Goal: Task Accomplishment & Management: Manage account settings

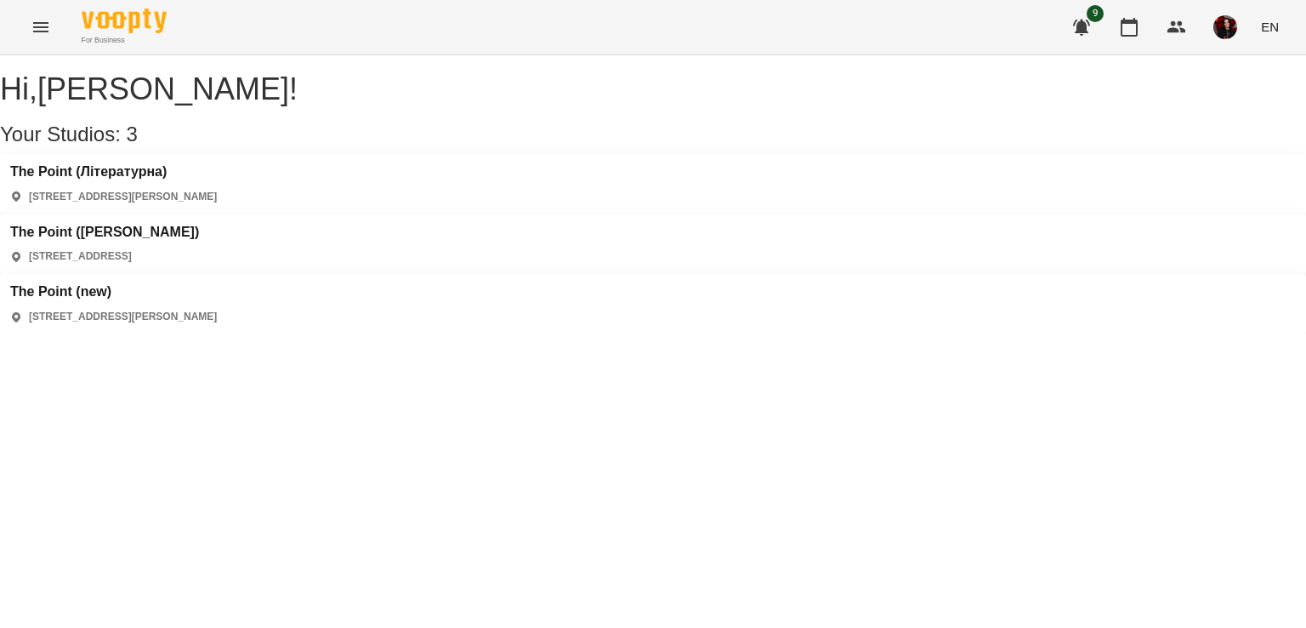
click at [542, 214] on div "The Point ([PERSON_NAME]) [STREET_ADDRESS]" at bounding box center [653, 244] width 1306 height 60
click at [199, 225] on h3 "The Point ([PERSON_NAME])" at bounding box center [104, 232] width 189 height 15
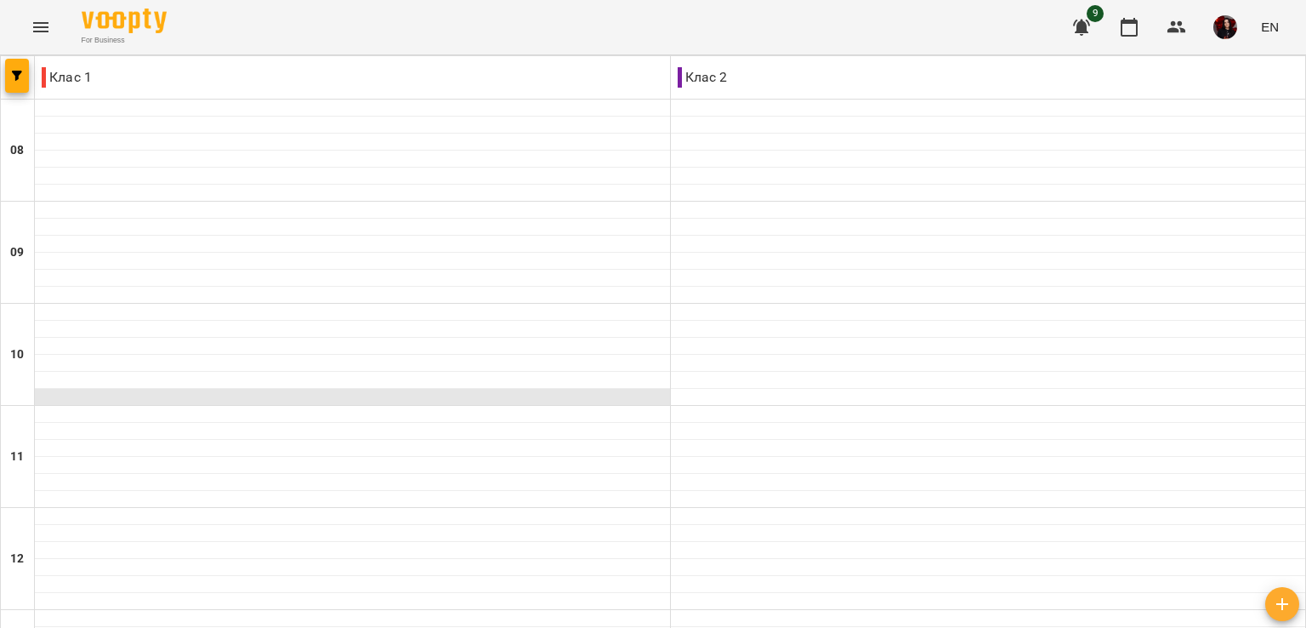
scroll to position [675, 0]
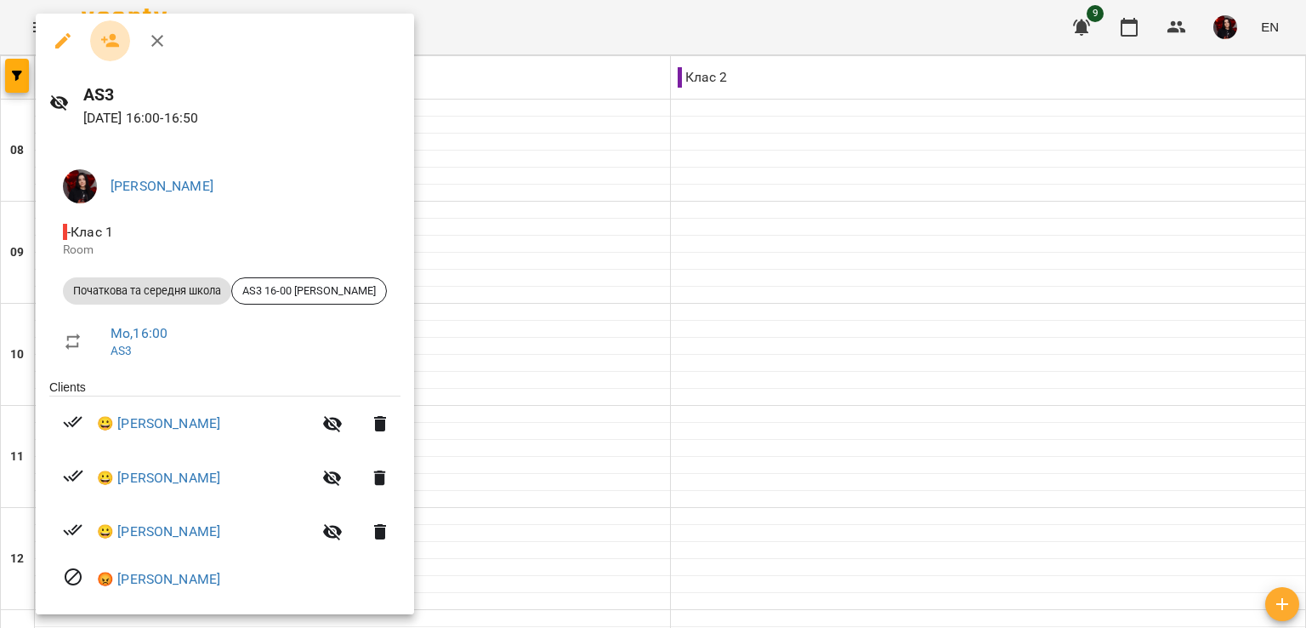
click at [105, 31] on icon "button" at bounding box center [110, 41] width 20 height 20
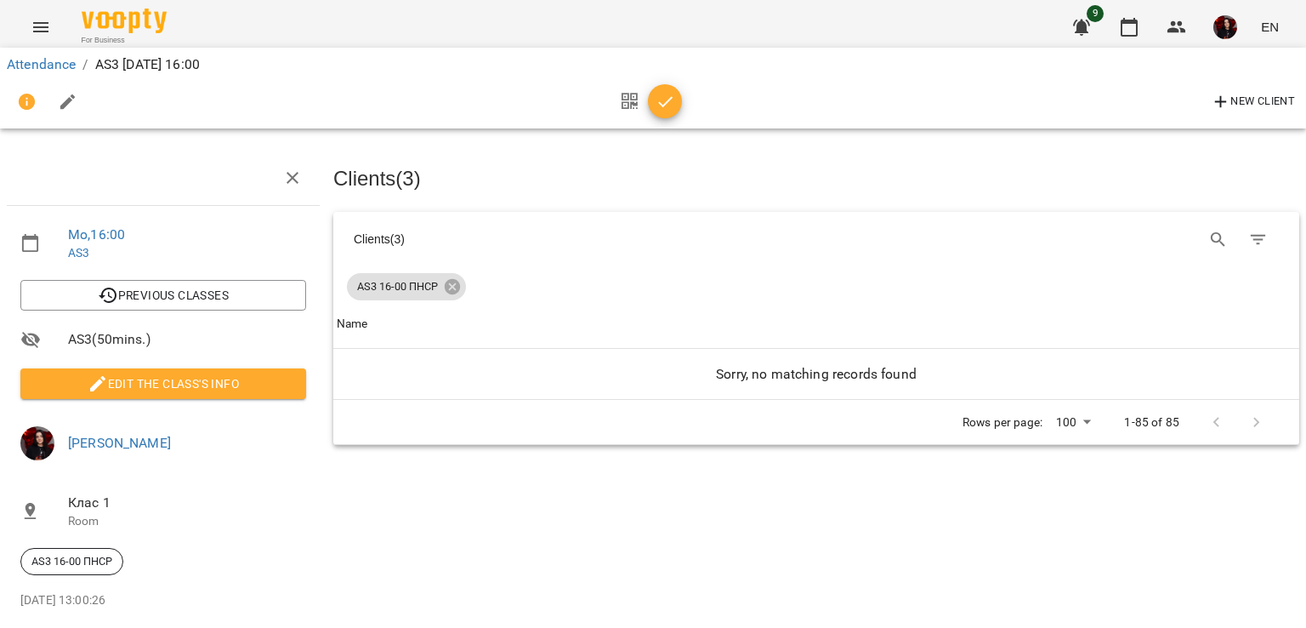
click at [673, 99] on icon "button" at bounding box center [666, 102] width 20 height 20
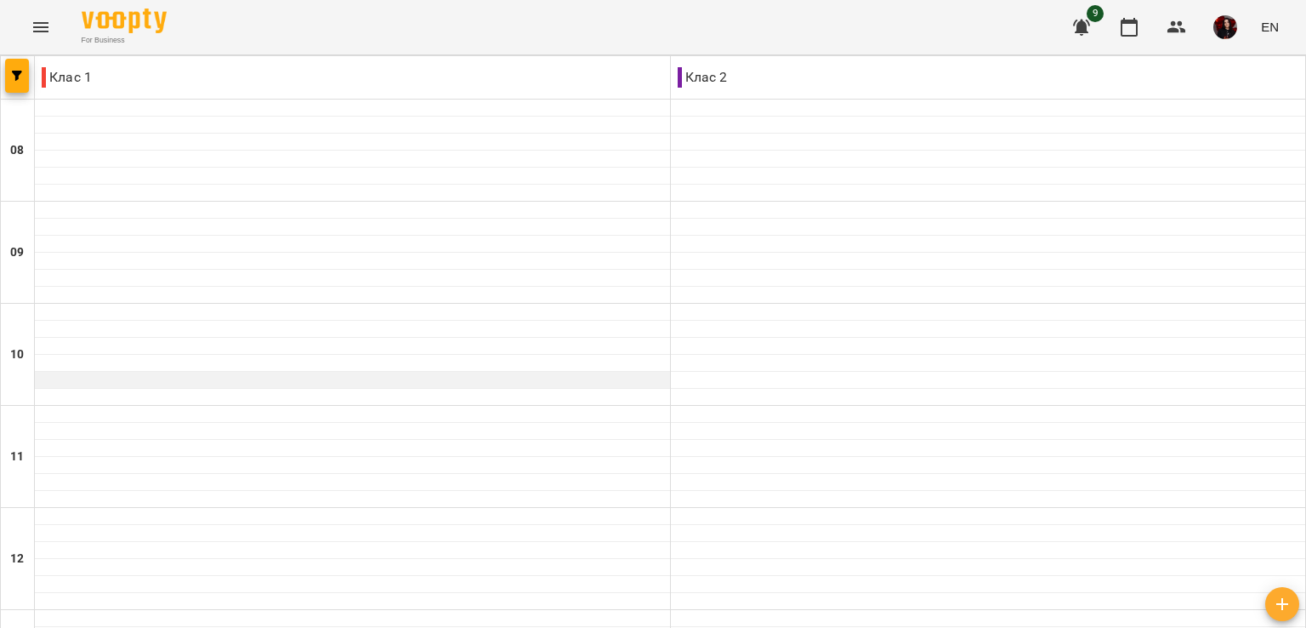
scroll to position [772, 0]
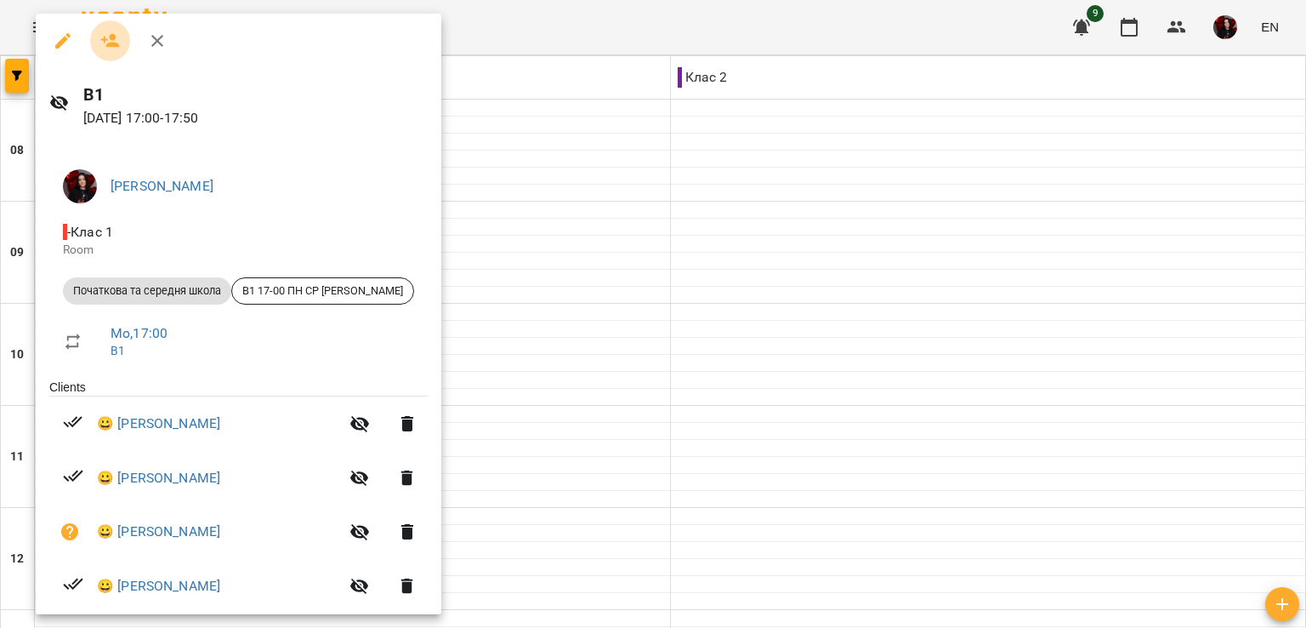
click at [105, 33] on icon "button" at bounding box center [110, 41] width 20 height 20
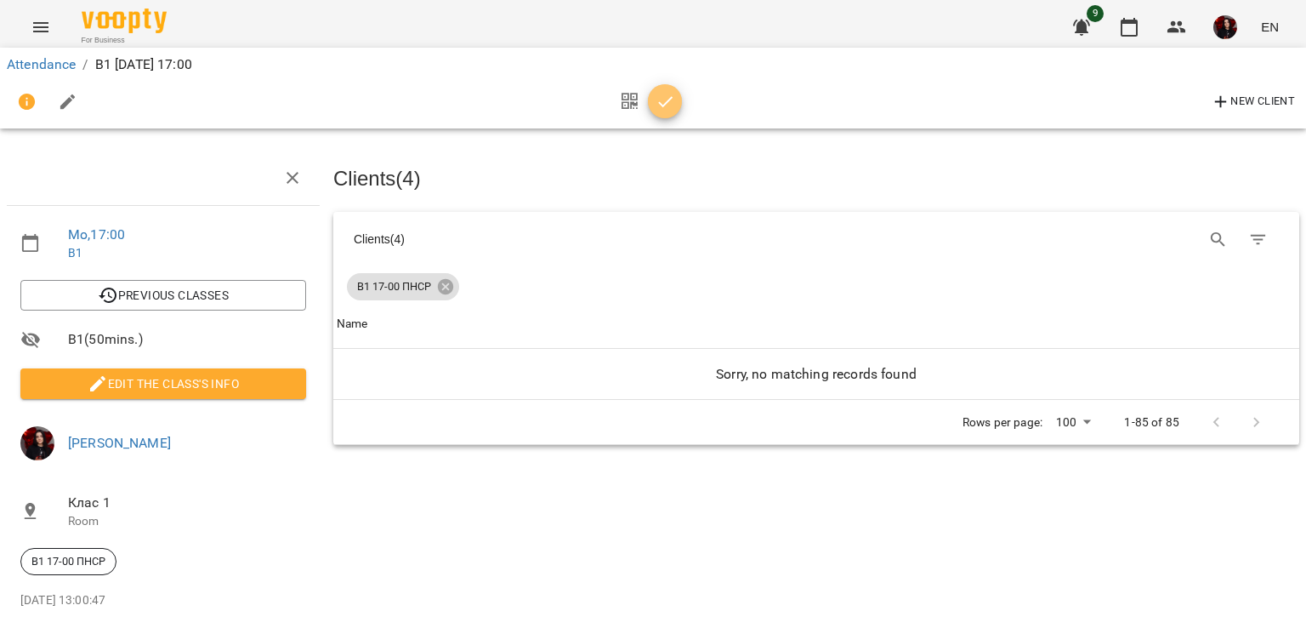
click at [658, 103] on icon "button" at bounding box center [665, 101] width 14 height 11
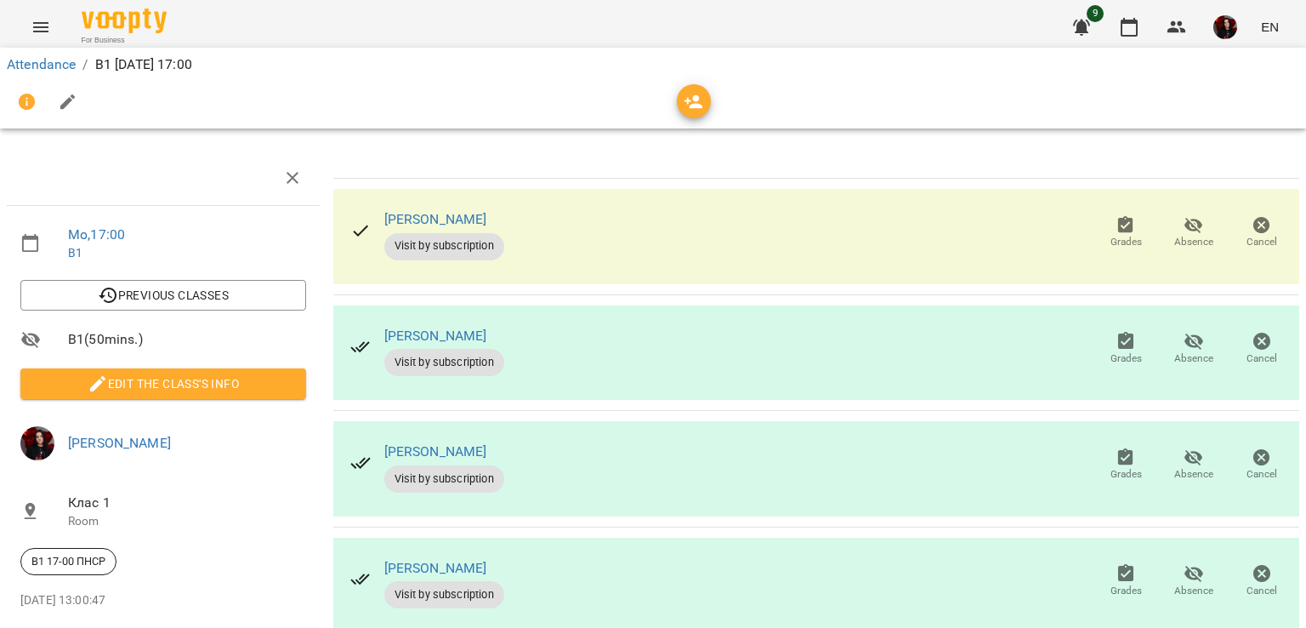
click at [31, 111] on icon "button" at bounding box center [27, 102] width 20 height 20
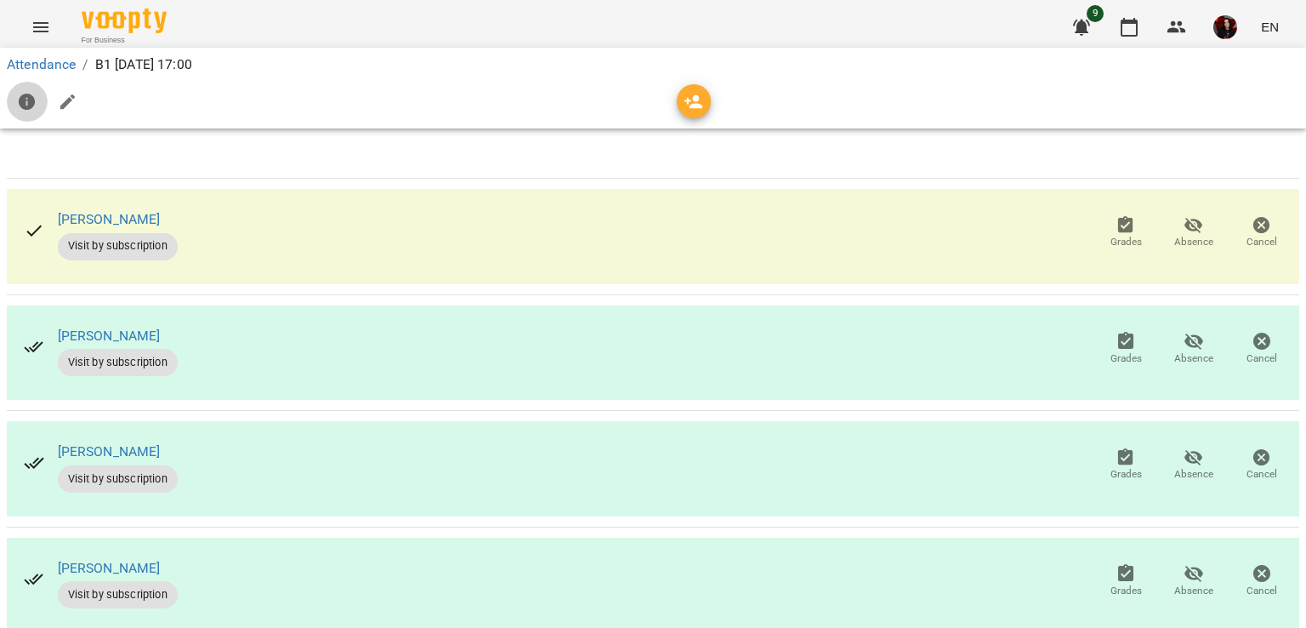
click at [31, 111] on icon "button" at bounding box center [27, 102] width 20 height 20
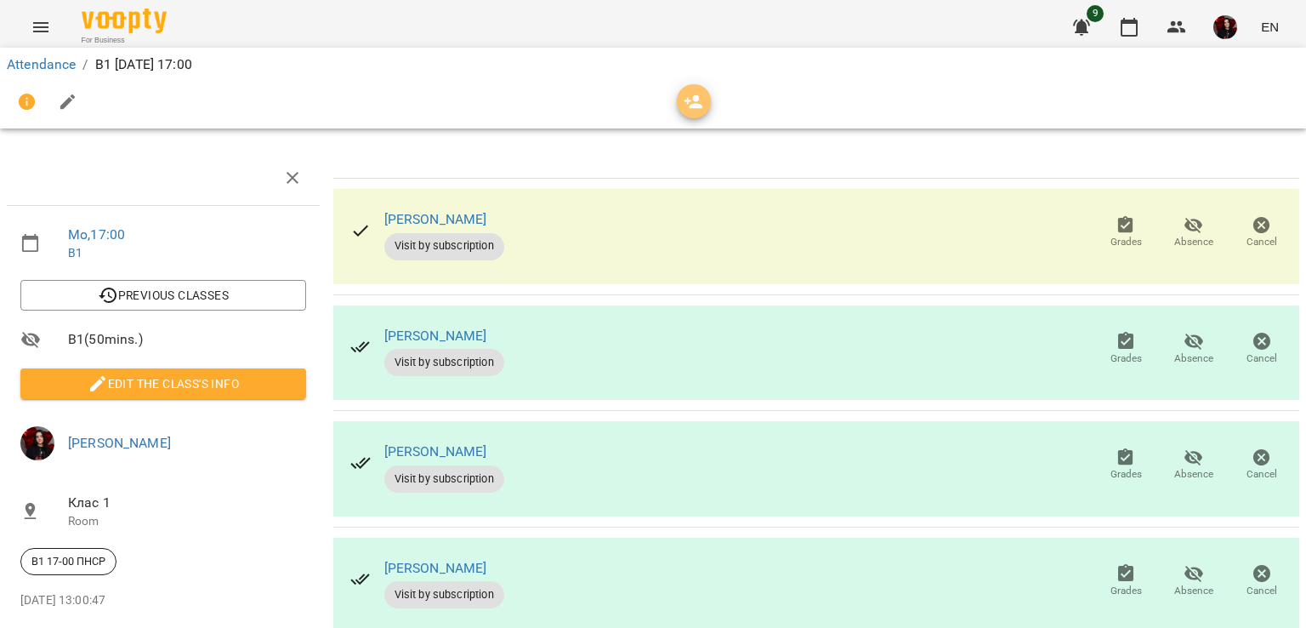
click at [704, 95] on span "button" at bounding box center [694, 102] width 34 height 20
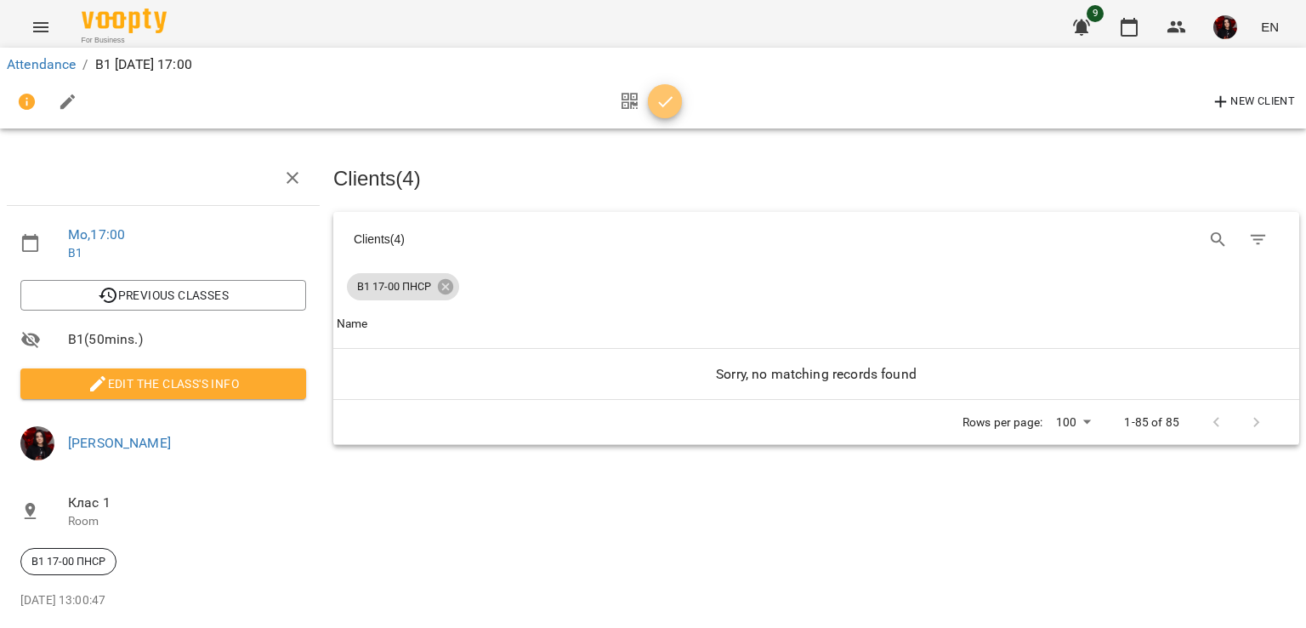
click at [664, 93] on icon "button" at bounding box center [666, 102] width 20 height 20
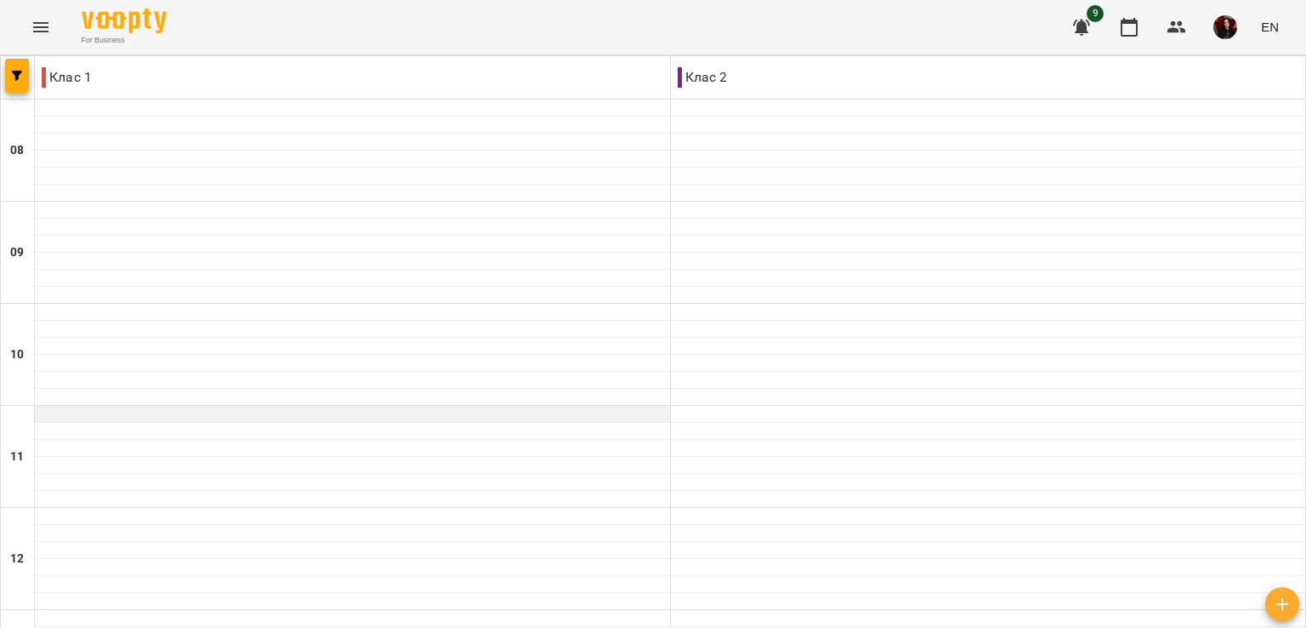
scroll to position [791, 0]
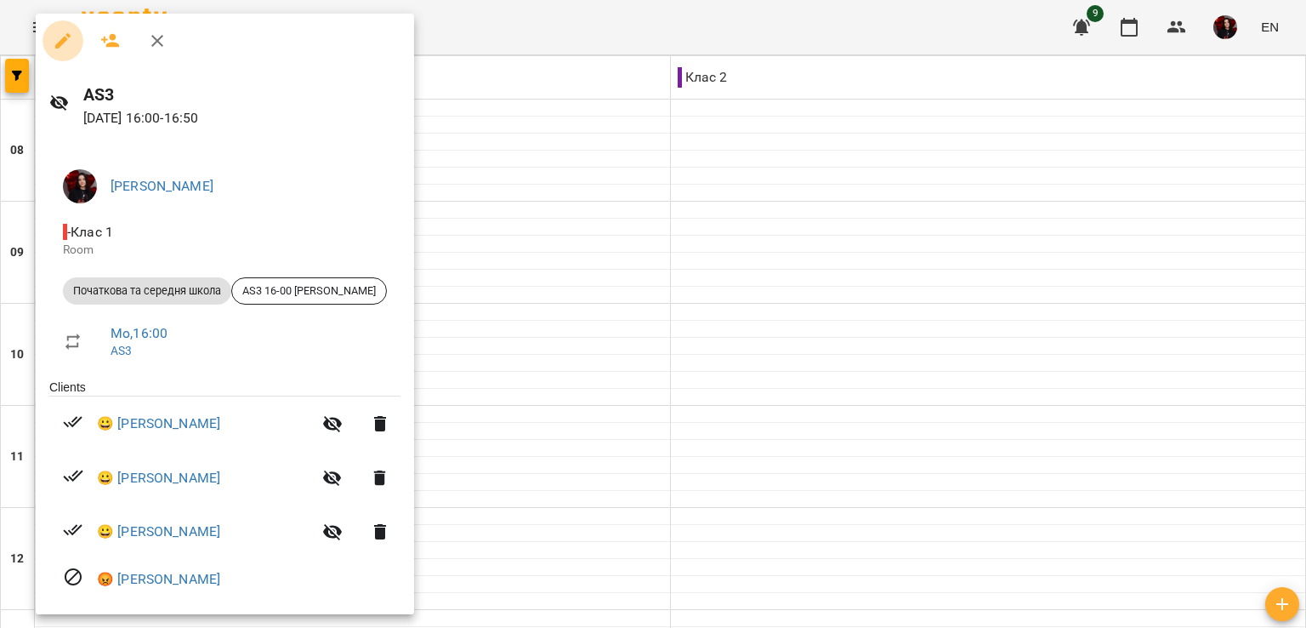
click at [61, 41] on icon "button" at bounding box center [62, 40] width 15 height 15
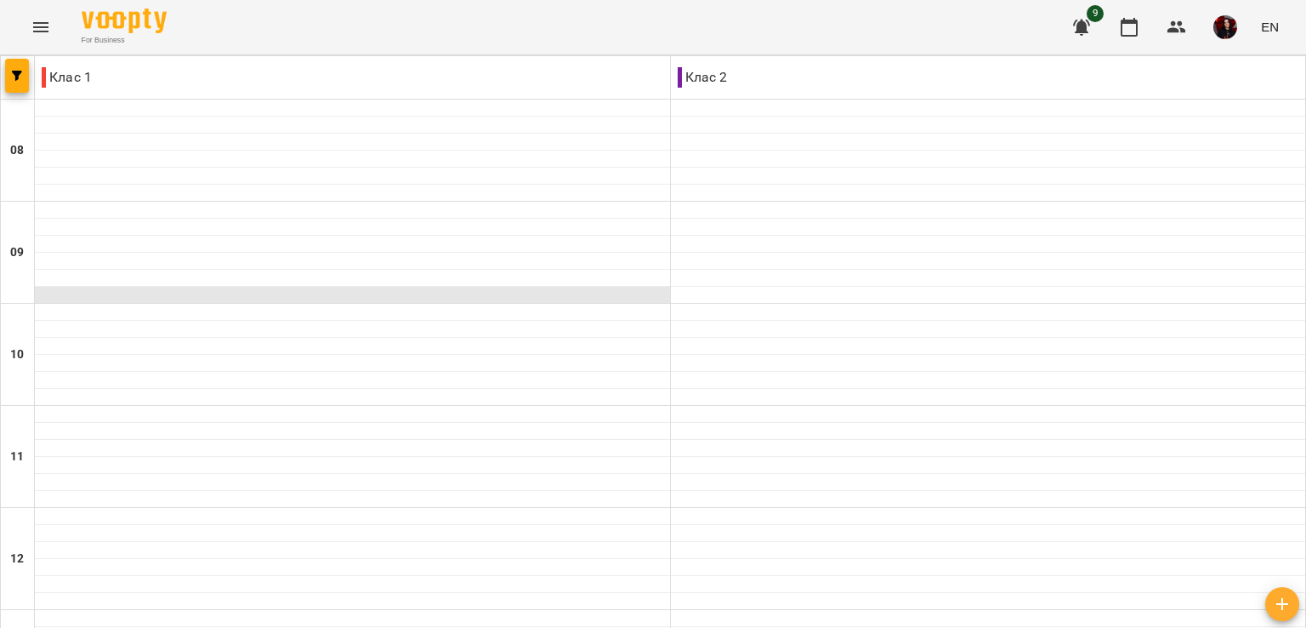
scroll to position [754, 0]
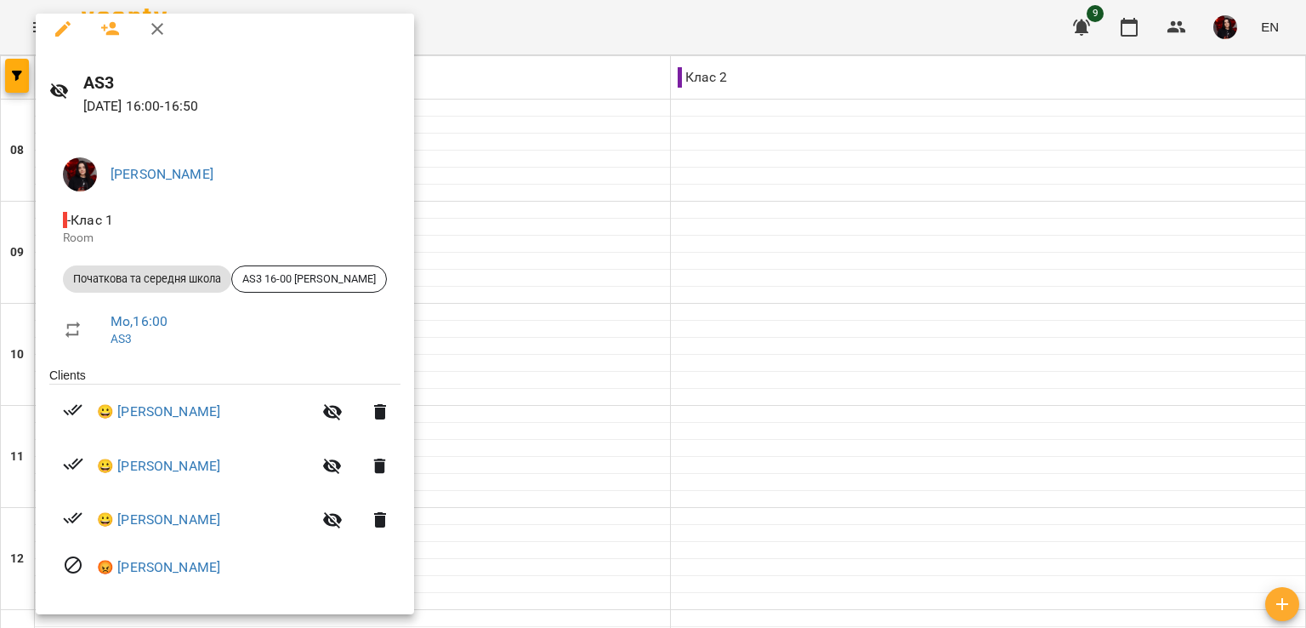
scroll to position [0, 0]
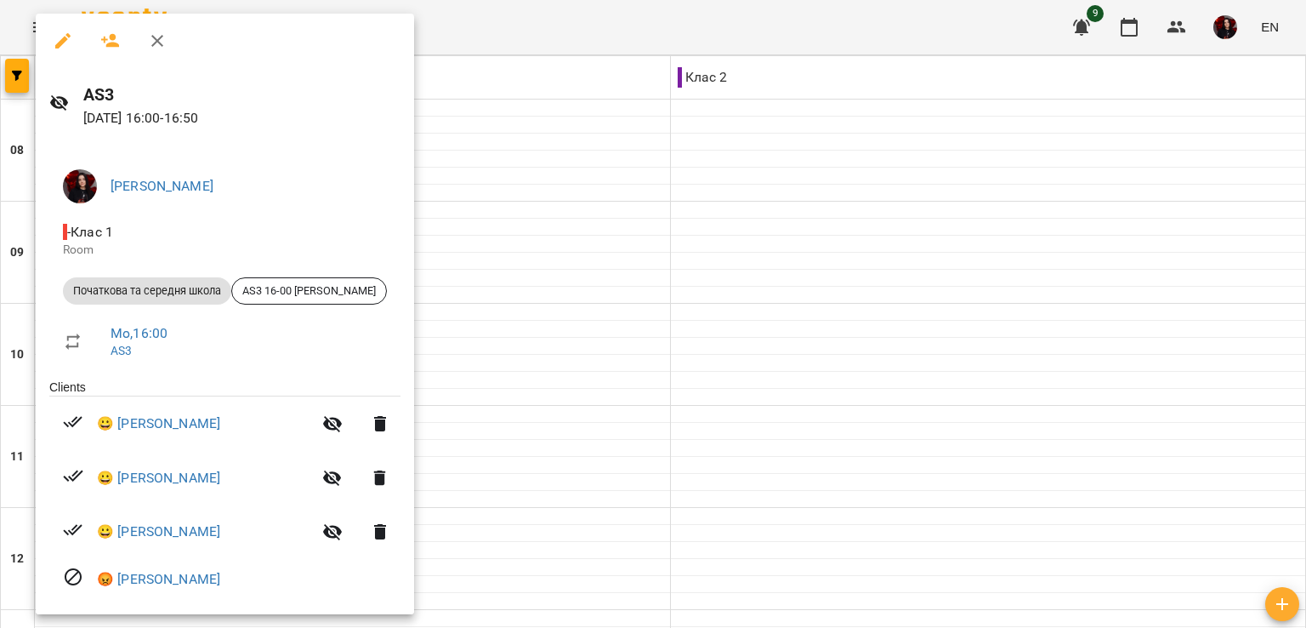
drag, startPoint x: 675, startPoint y: 291, endPoint x: 594, endPoint y: 293, distance: 81.7
click at [594, 293] on div at bounding box center [653, 314] width 1306 height 628
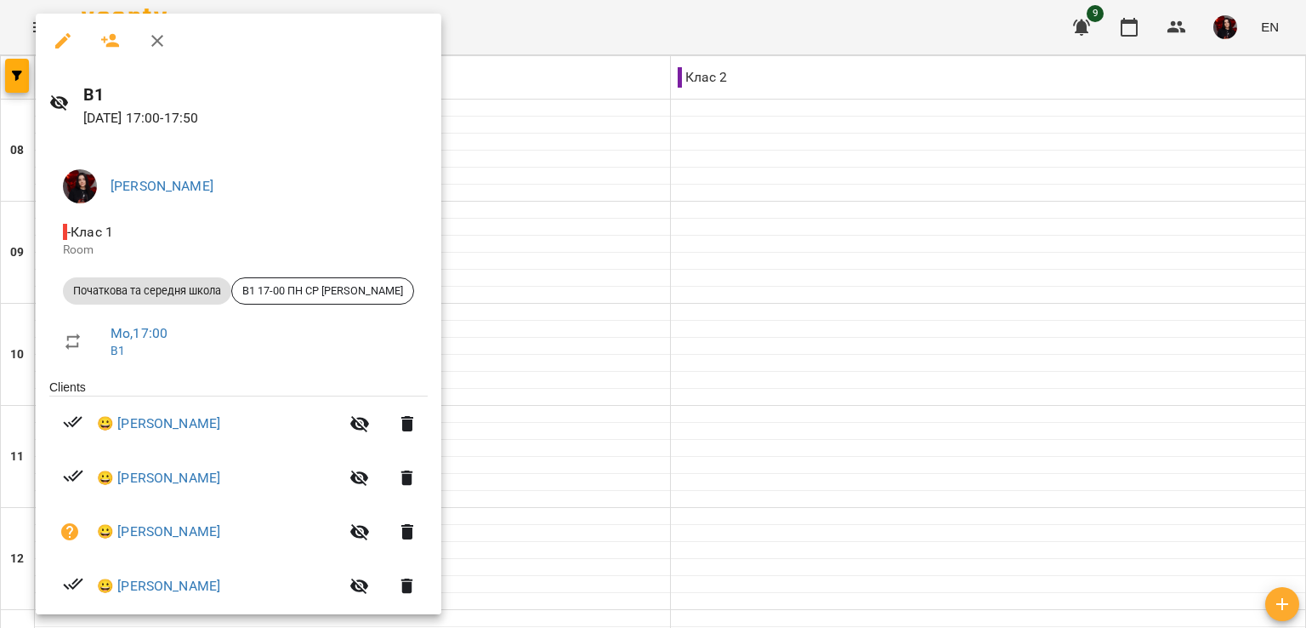
scroll to position [2, 0]
click at [558, 405] on div at bounding box center [653, 314] width 1306 height 628
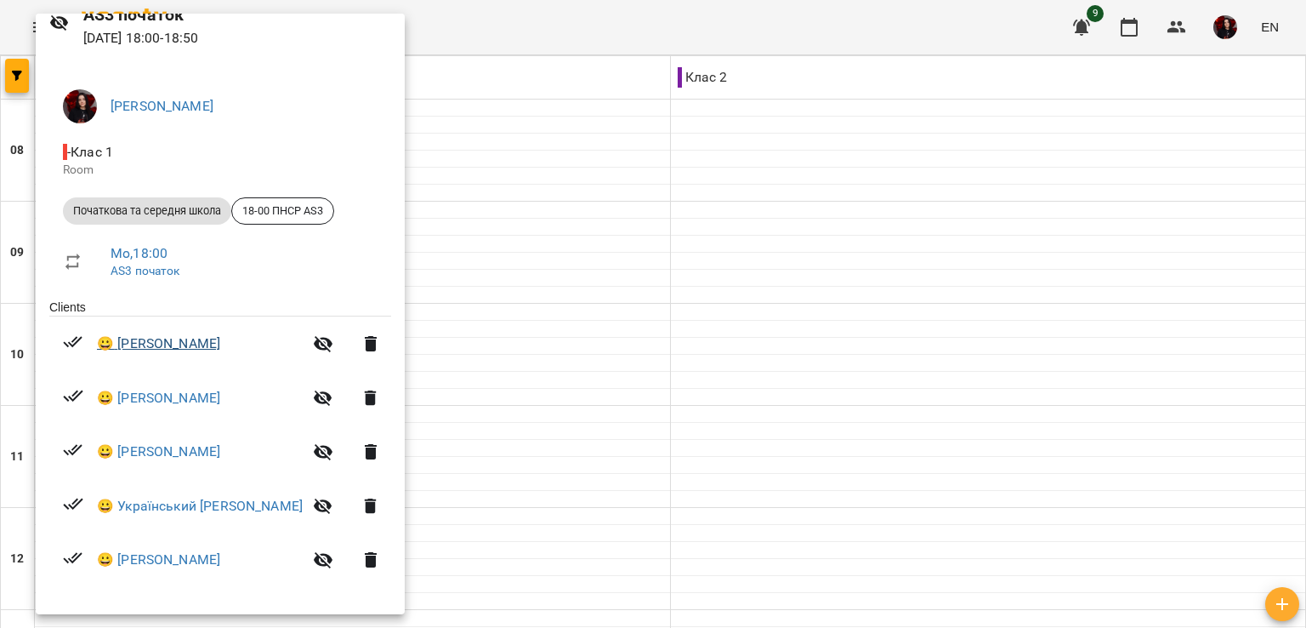
scroll to position [0, 0]
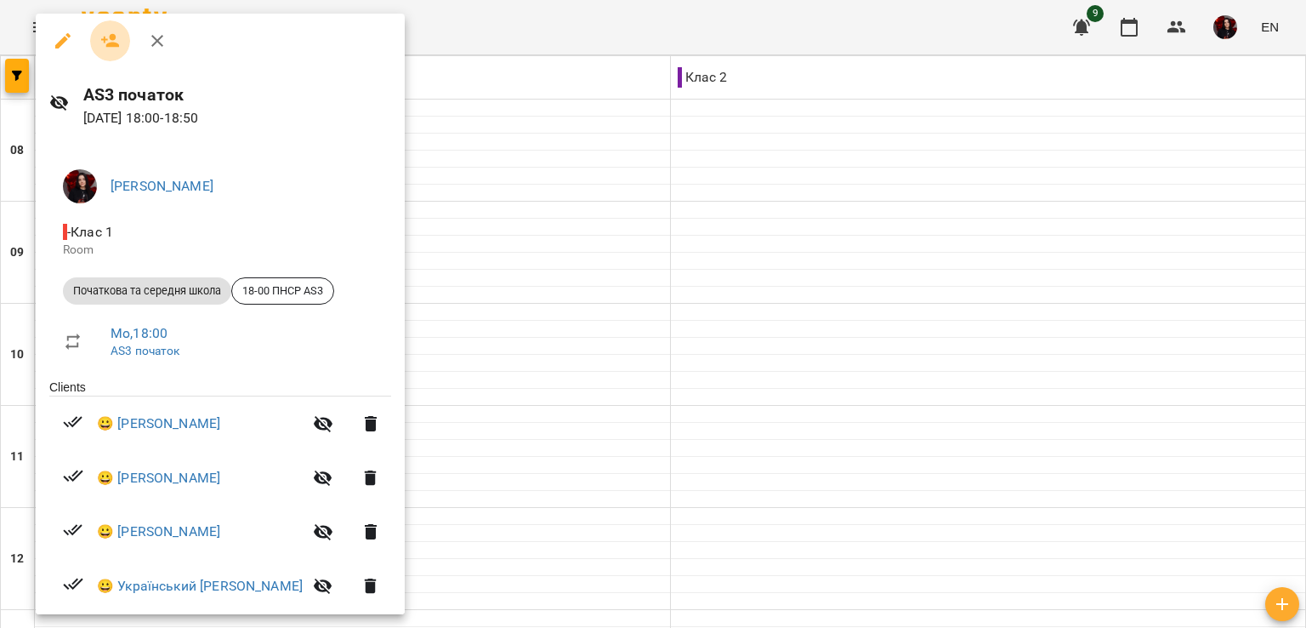
click at [106, 43] on icon "button" at bounding box center [110, 41] width 20 height 20
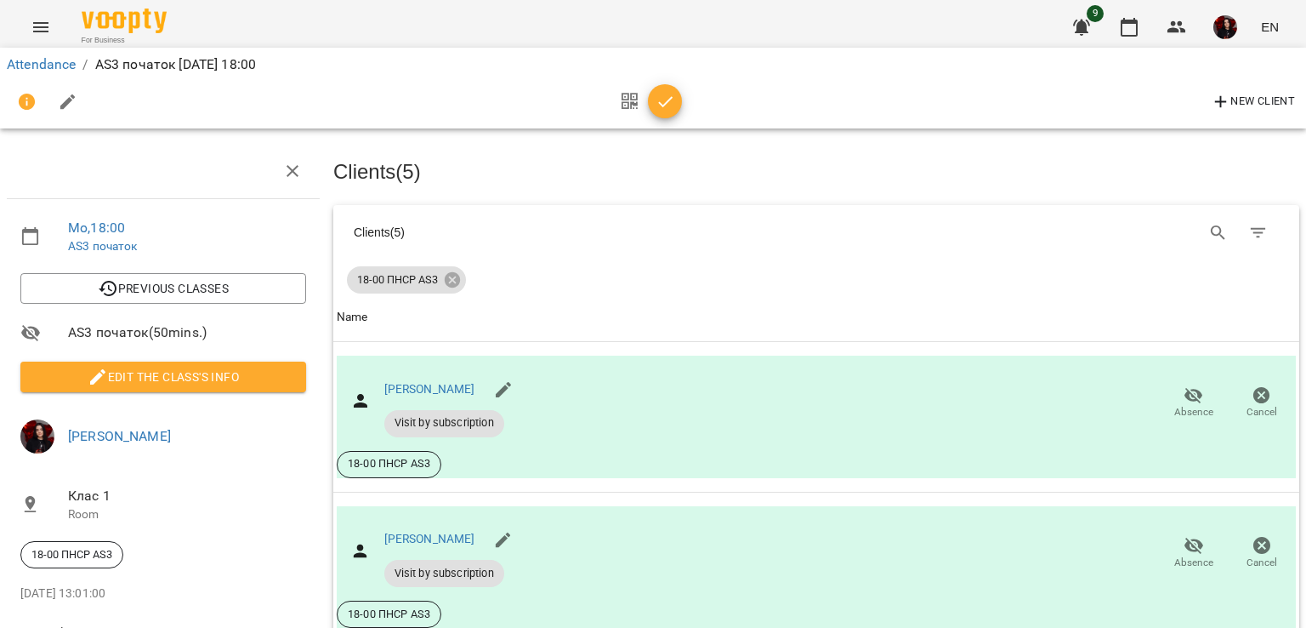
scroll to position [540, 0]
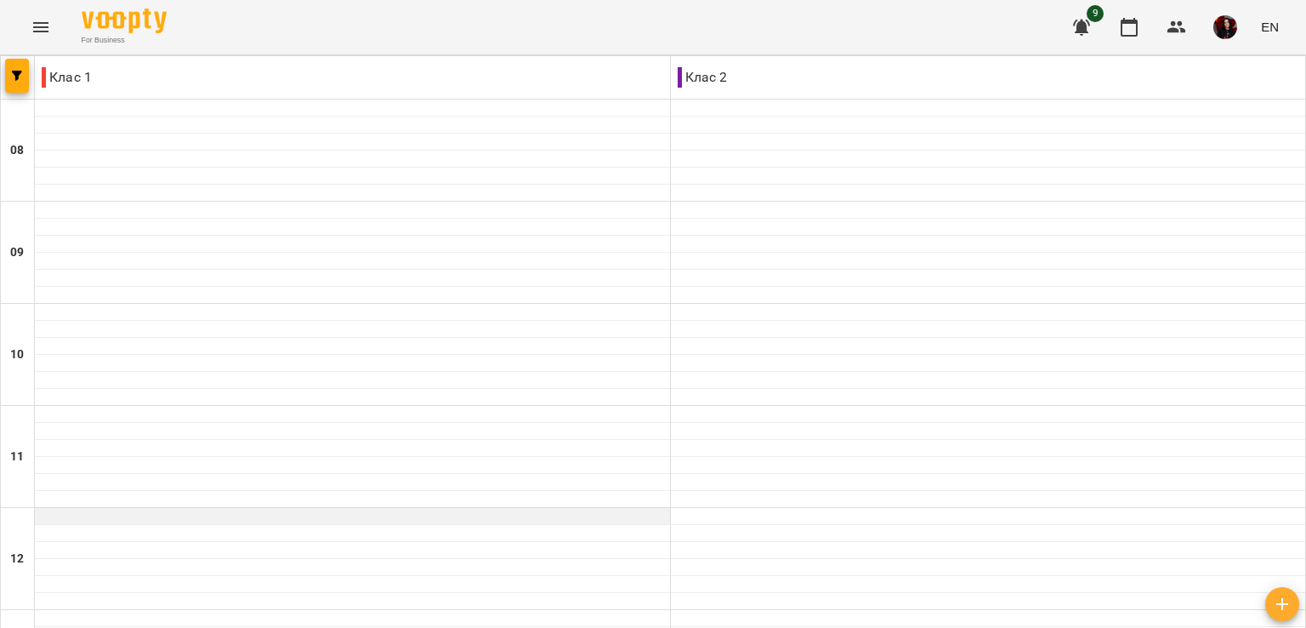
scroll to position [621, 0]
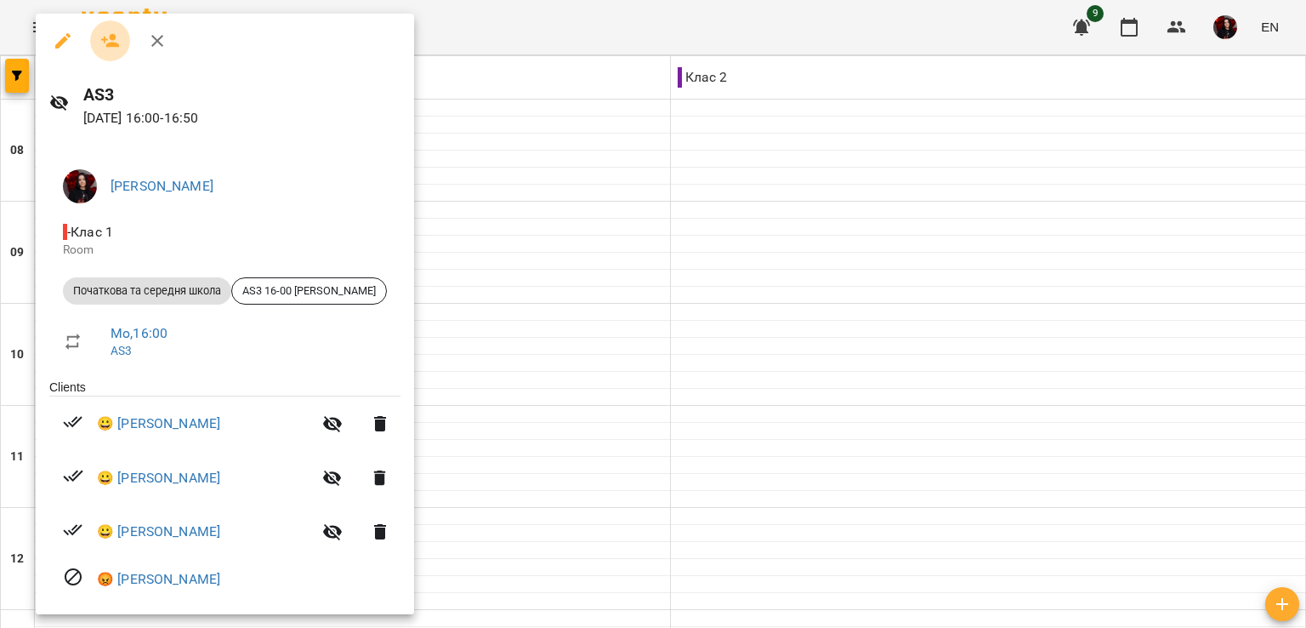
click at [109, 37] on icon "button" at bounding box center [110, 41] width 20 height 20
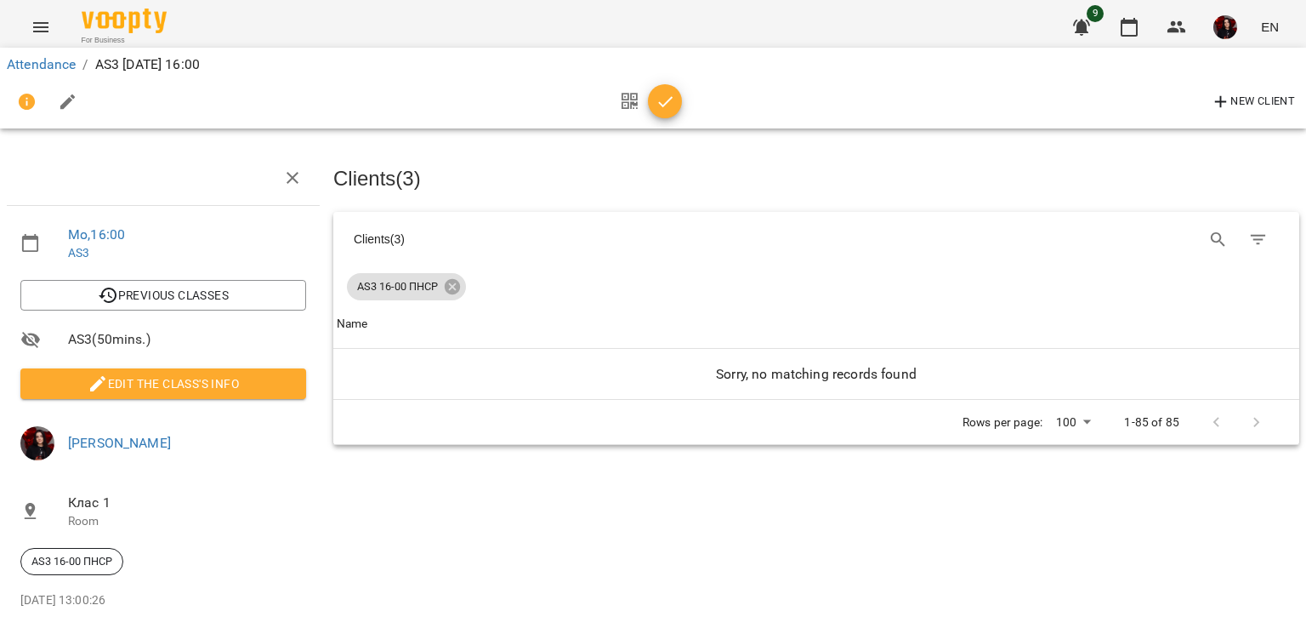
click at [661, 83] on div at bounding box center [646, 102] width 71 height 41
click at [662, 97] on icon "button" at bounding box center [666, 102] width 20 height 20
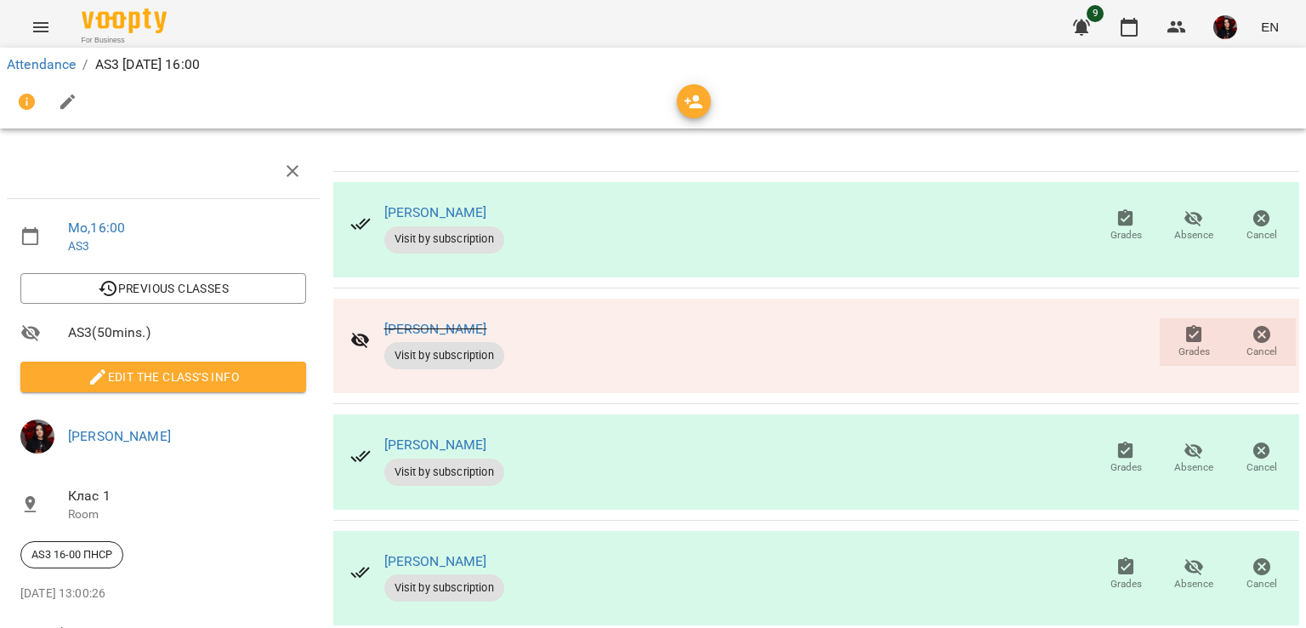
scroll to position [37, 0]
click at [1113, 228] on span "Grades" at bounding box center [1126, 235] width 31 height 14
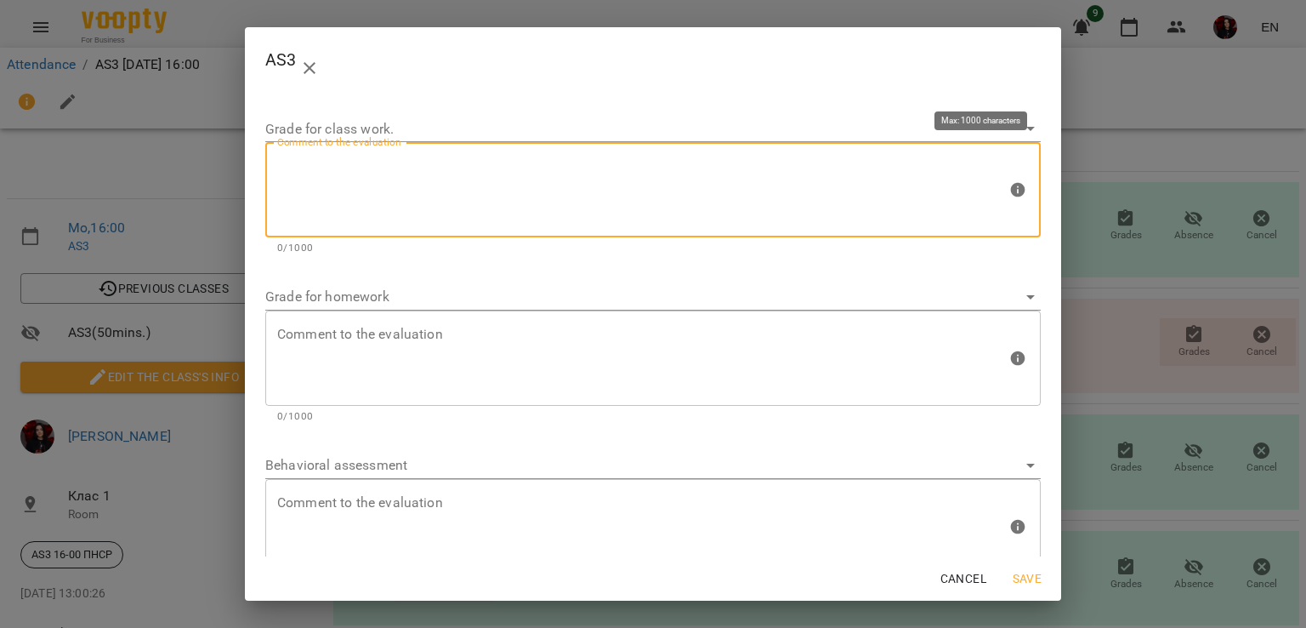
click at [705, 200] on textarea at bounding box center [642, 190] width 730 height 64
type textarea "*"
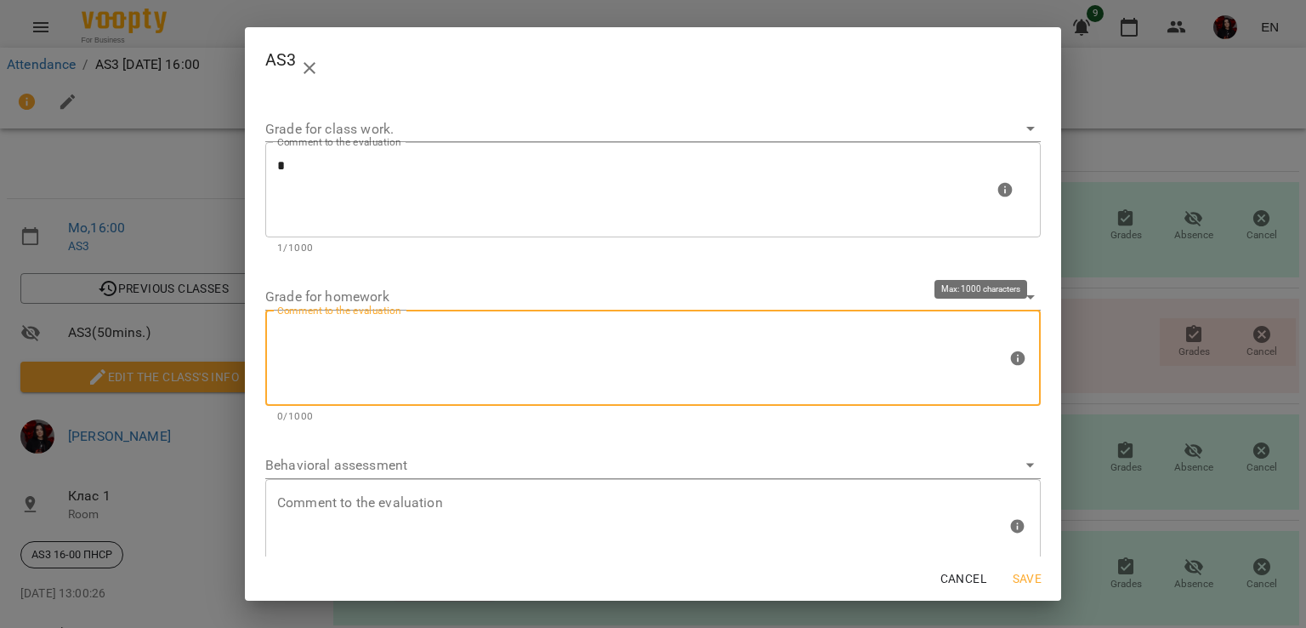
click at [333, 339] on textarea at bounding box center [642, 358] width 730 height 64
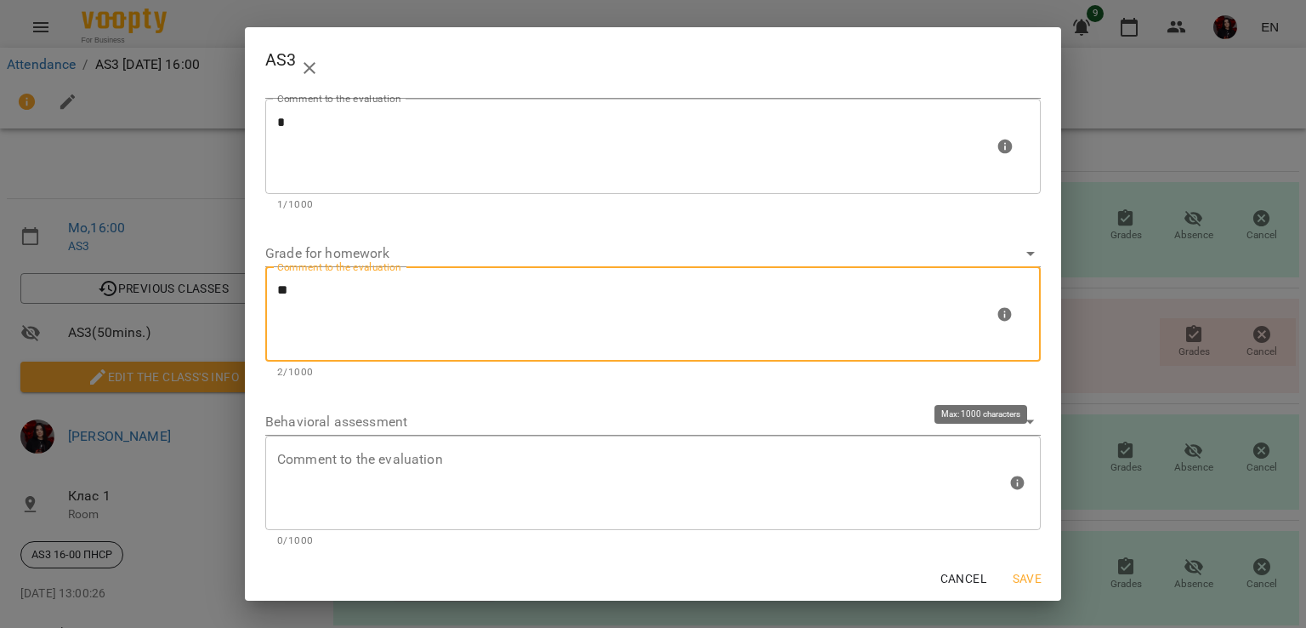
scroll to position [0, 0]
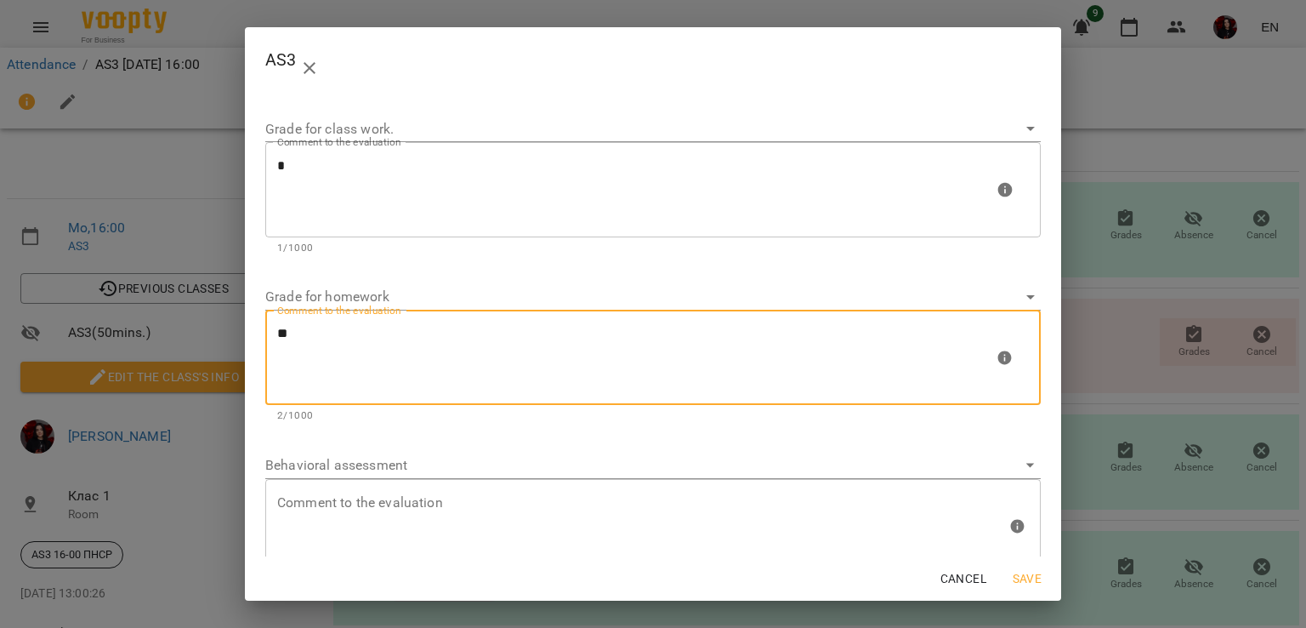
type textarea "*"
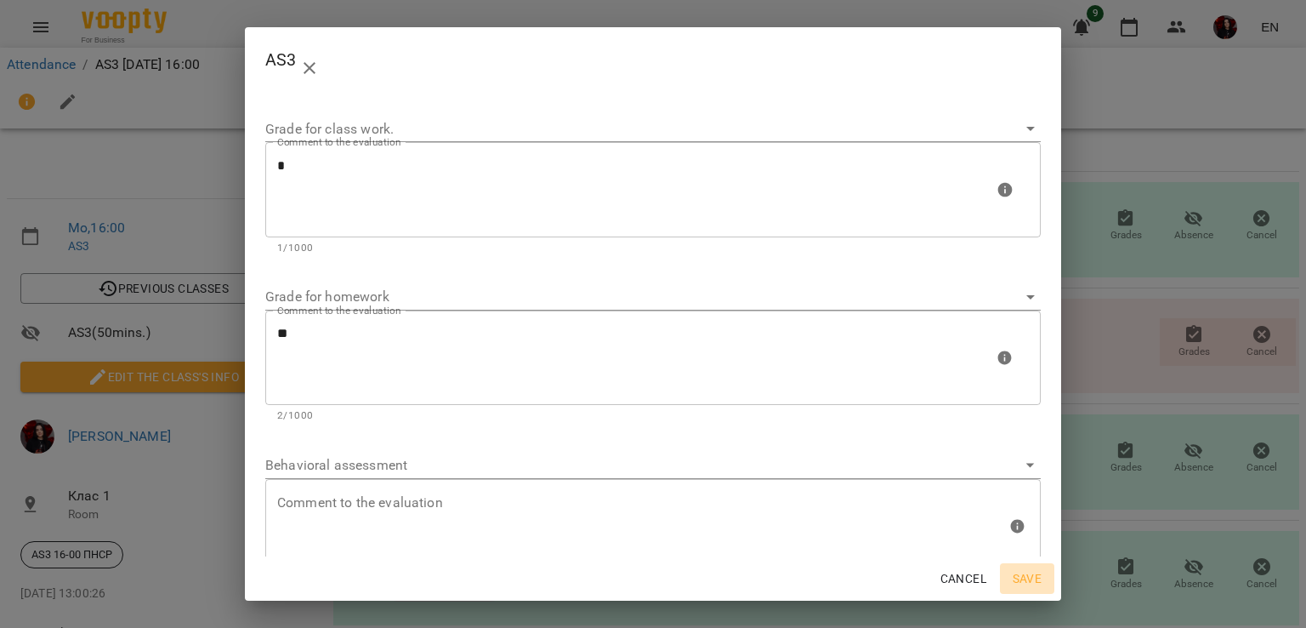
click at [1033, 578] on span "Save" at bounding box center [1027, 578] width 41 height 20
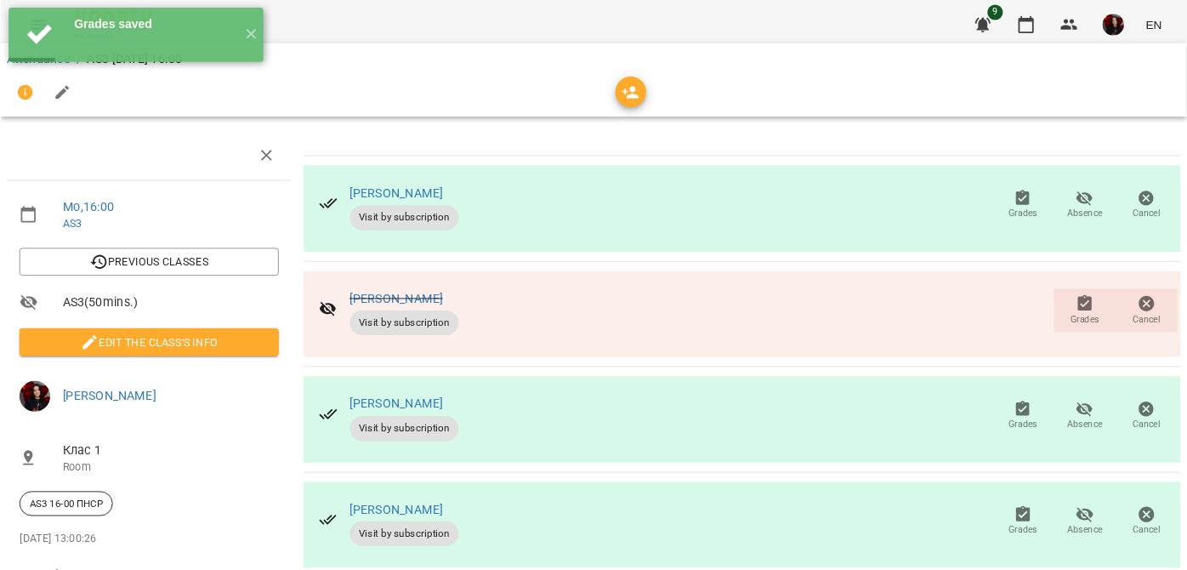
scroll to position [68, 0]
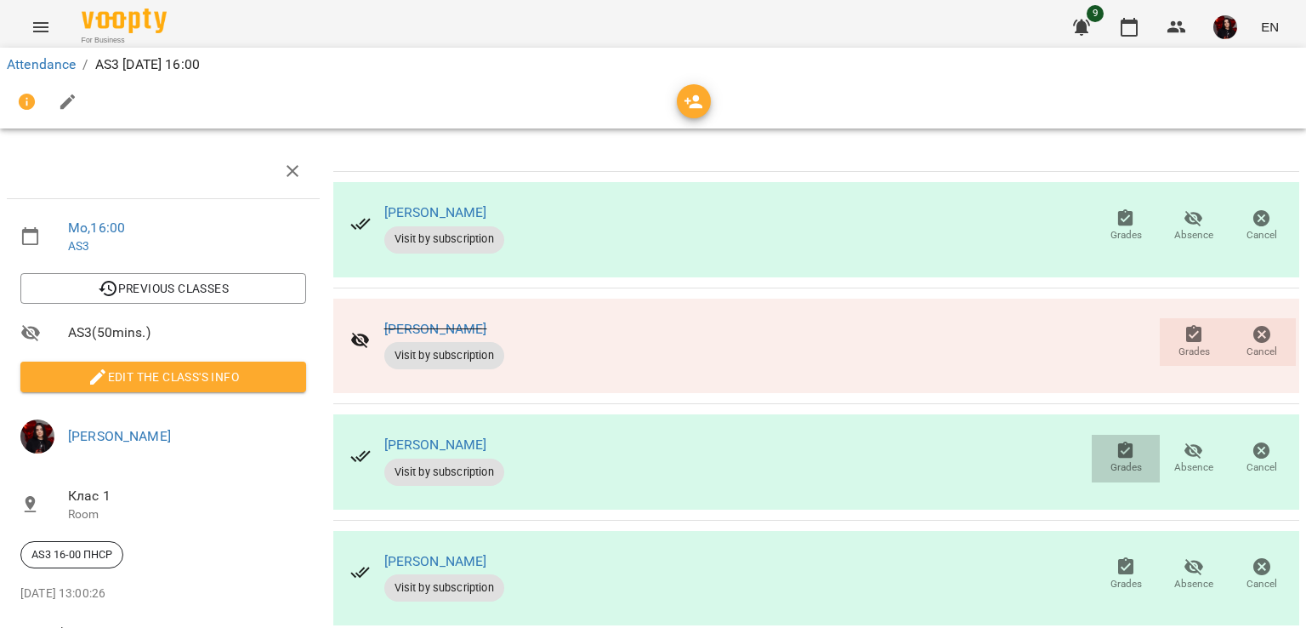
click at [1111, 460] on span "Grades" at bounding box center [1126, 467] width 31 height 14
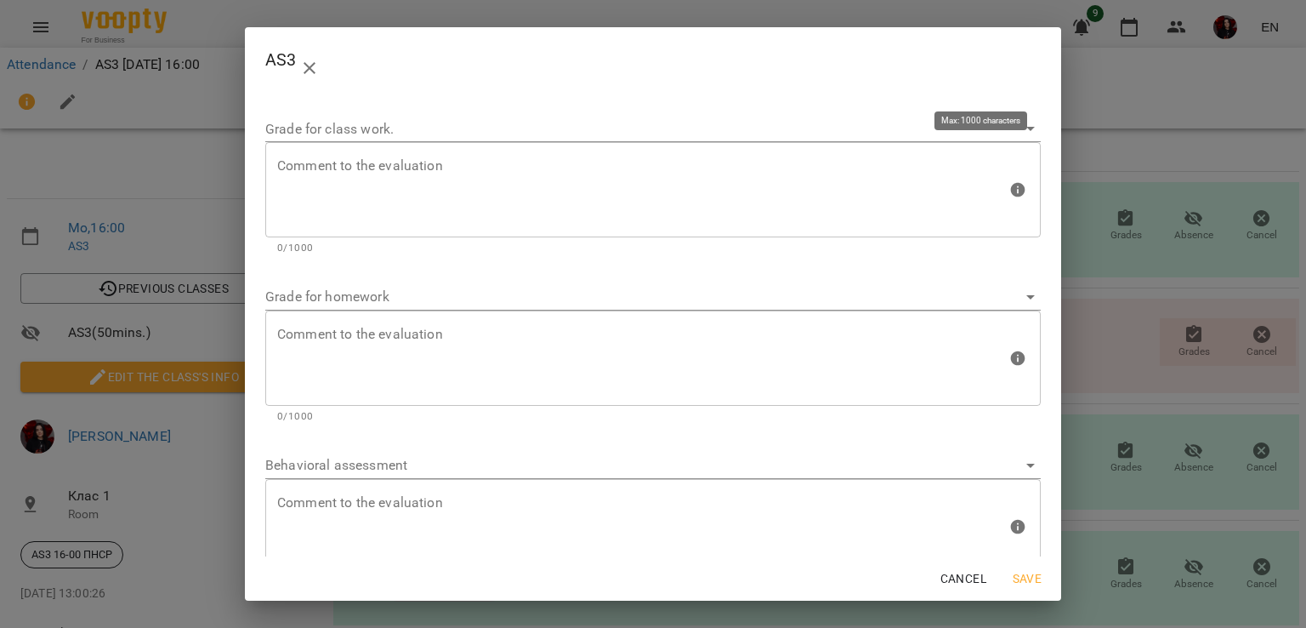
click at [340, 184] on textarea at bounding box center [642, 190] width 730 height 64
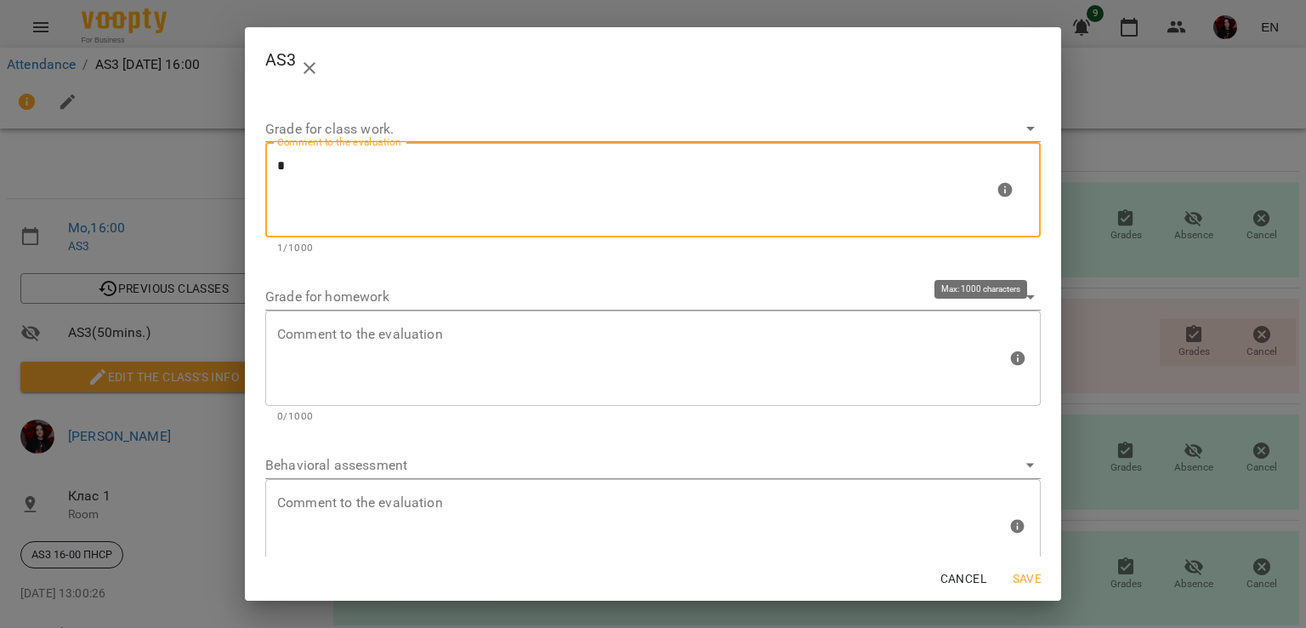
type textarea "*"
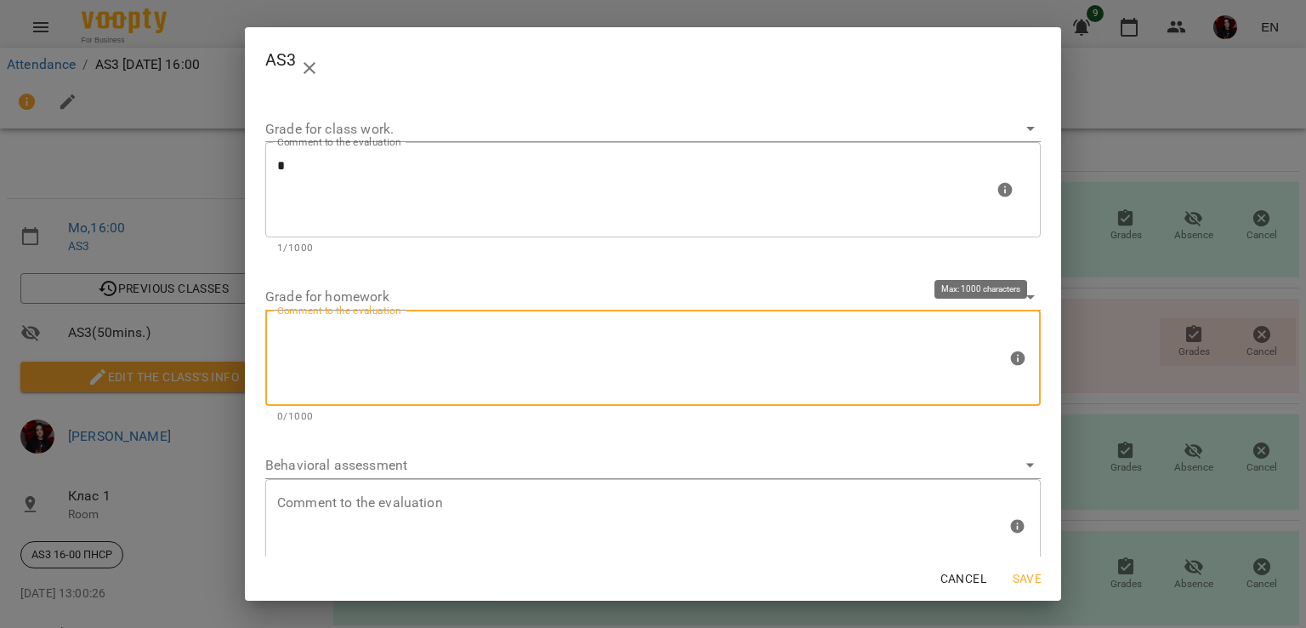
click at [361, 349] on textarea at bounding box center [642, 358] width 730 height 64
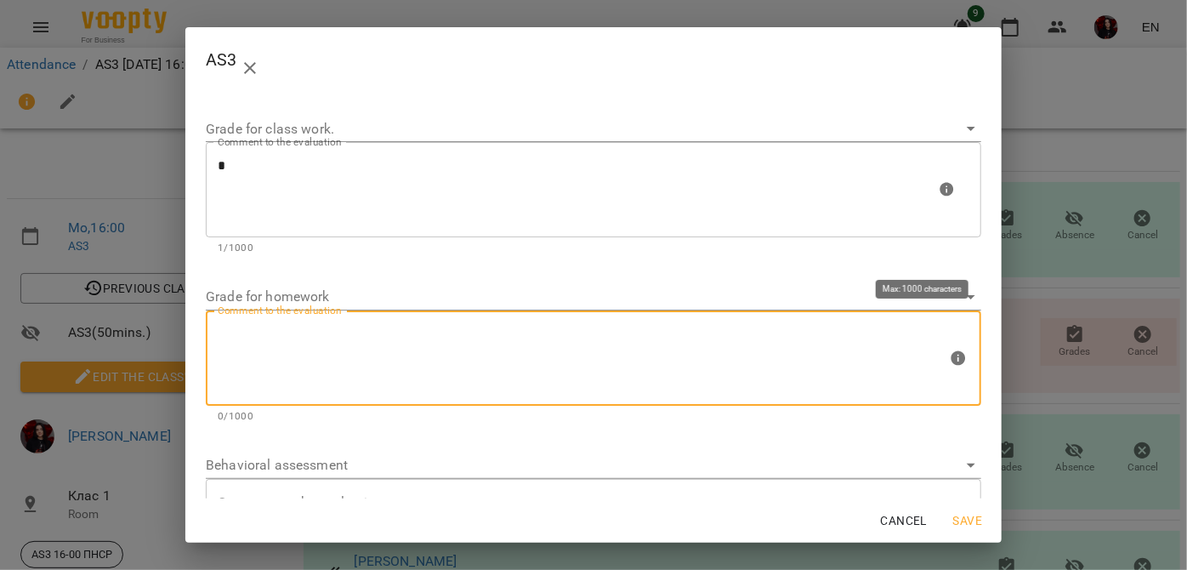
click at [321, 347] on textarea at bounding box center [583, 359] width 730 height 64
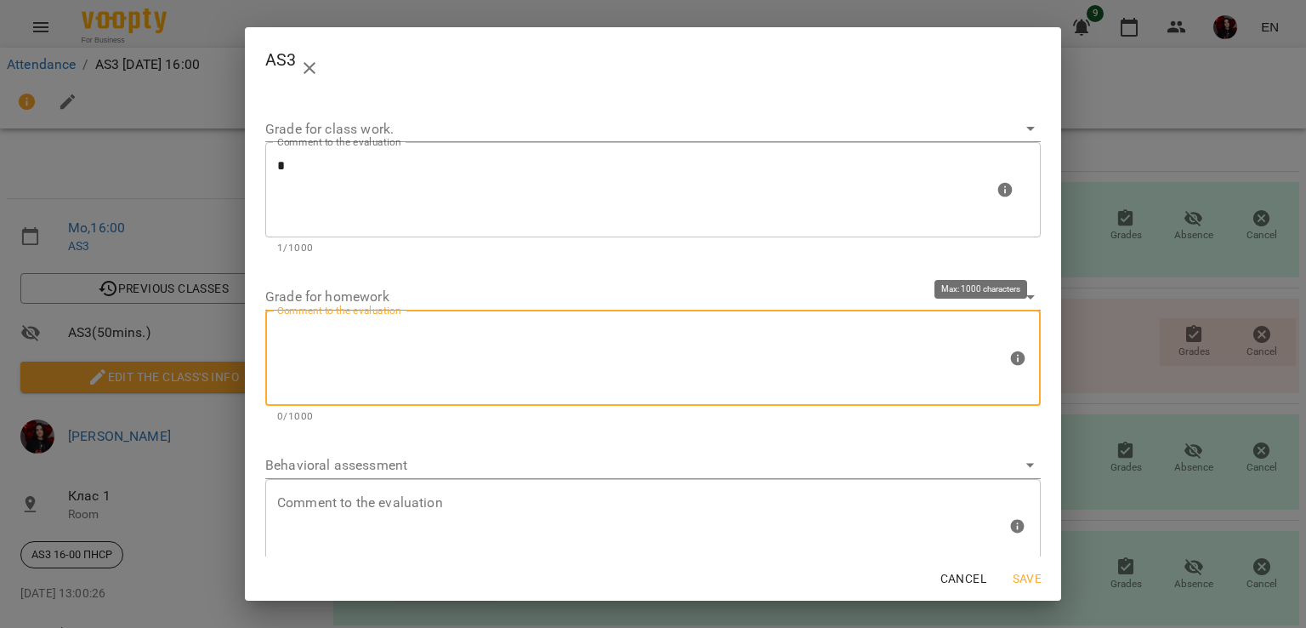
type textarea "*"
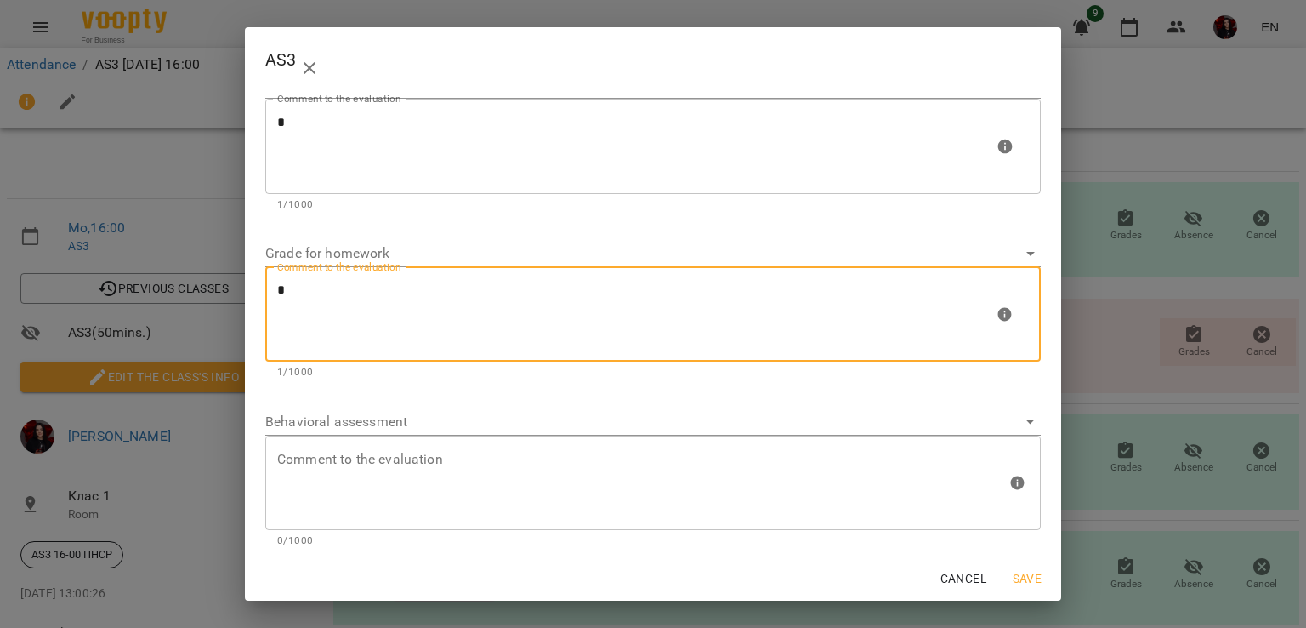
type textarea "*"
click at [1019, 573] on span "Save" at bounding box center [1027, 578] width 41 height 20
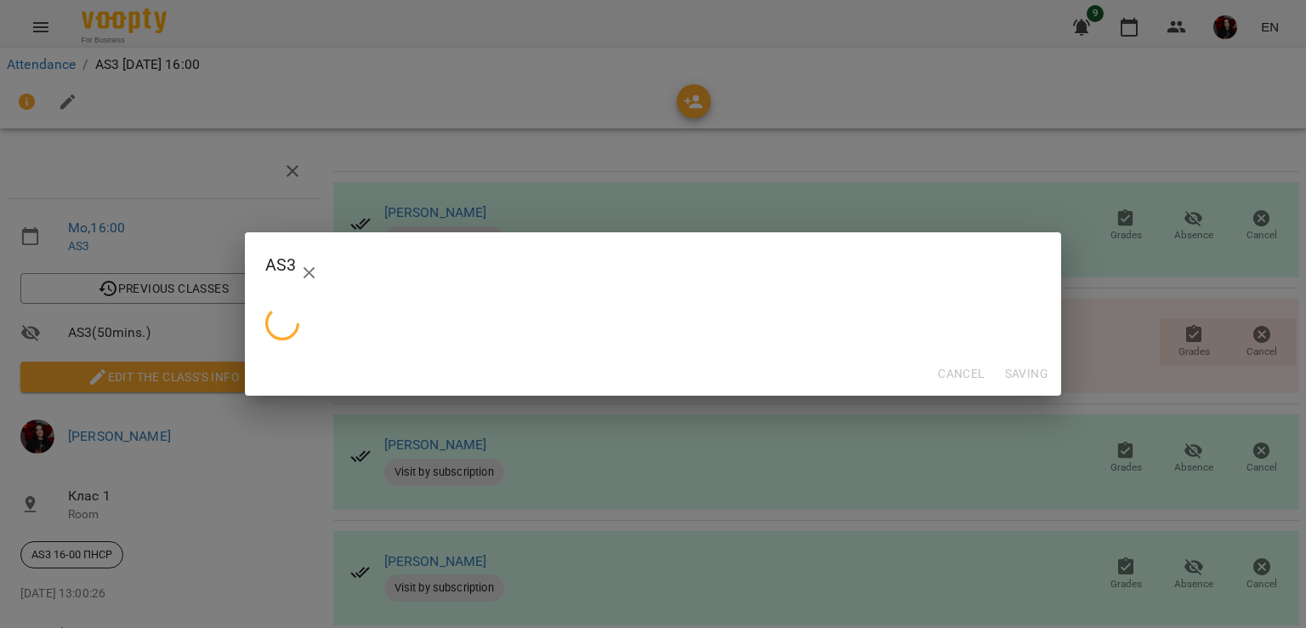
scroll to position [0, 0]
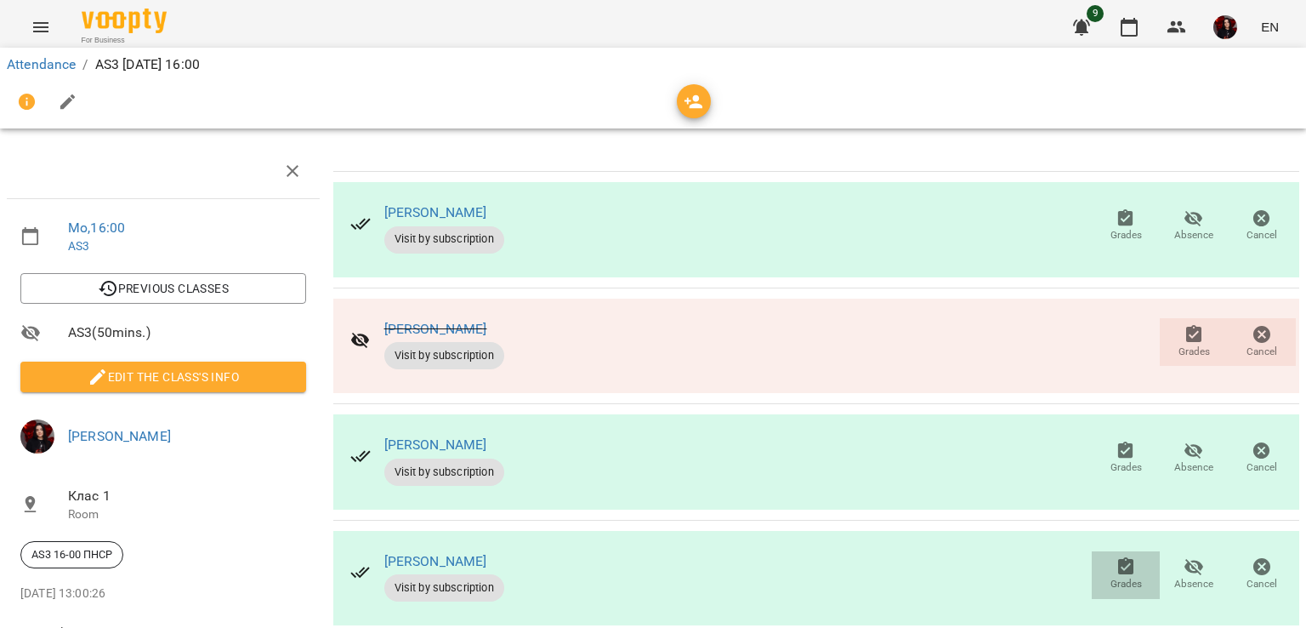
click at [1114, 577] on span "Grades" at bounding box center [1126, 584] width 31 height 14
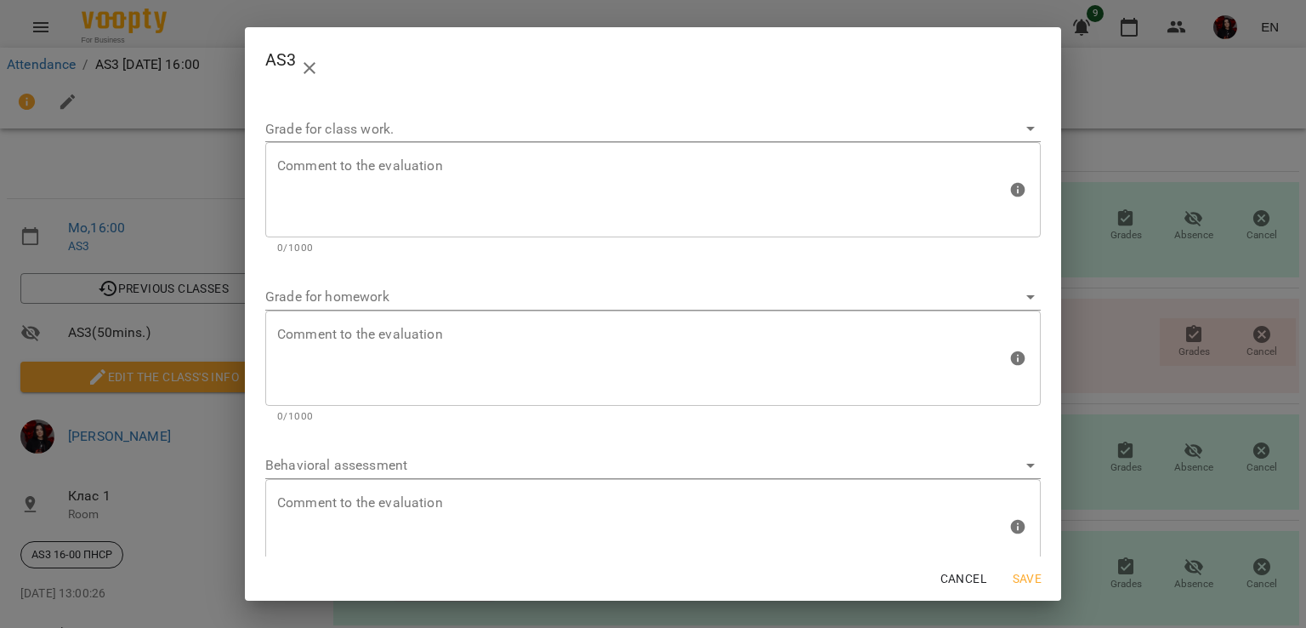
click at [761, 256] on div "Grade for class work. Comment to the evaluation Comment to the evaluation 0/1000" at bounding box center [653, 179] width 789 height 168
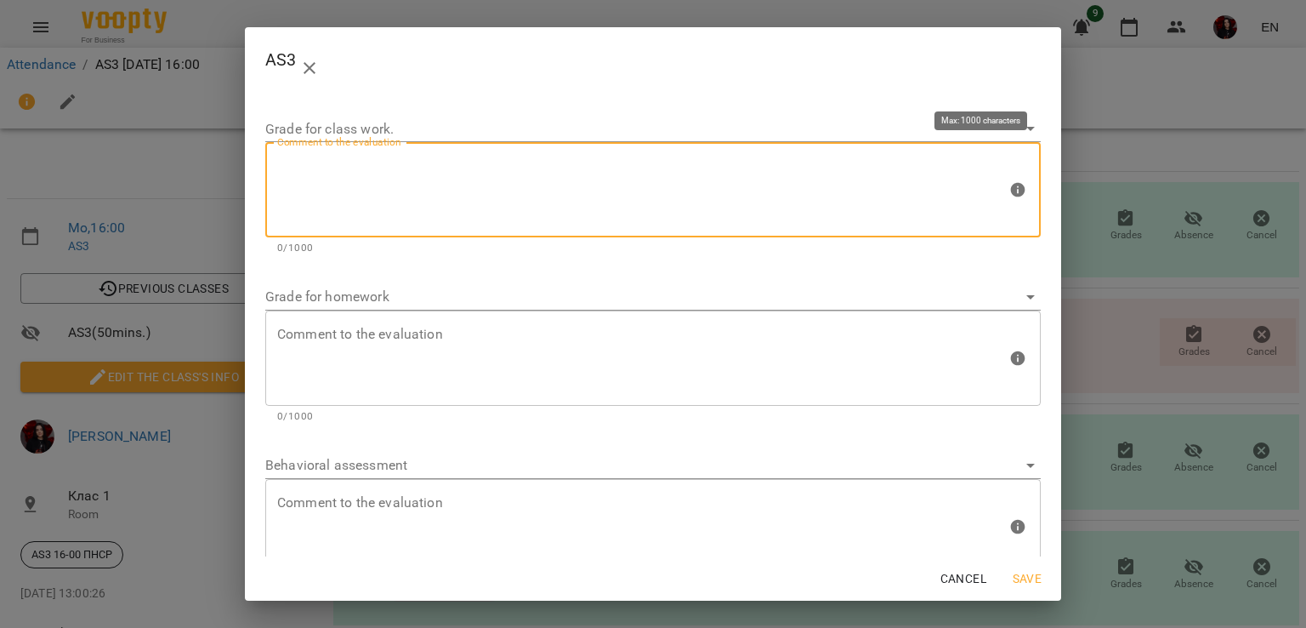
click at [676, 197] on textarea at bounding box center [642, 190] width 730 height 64
type textarea "*"
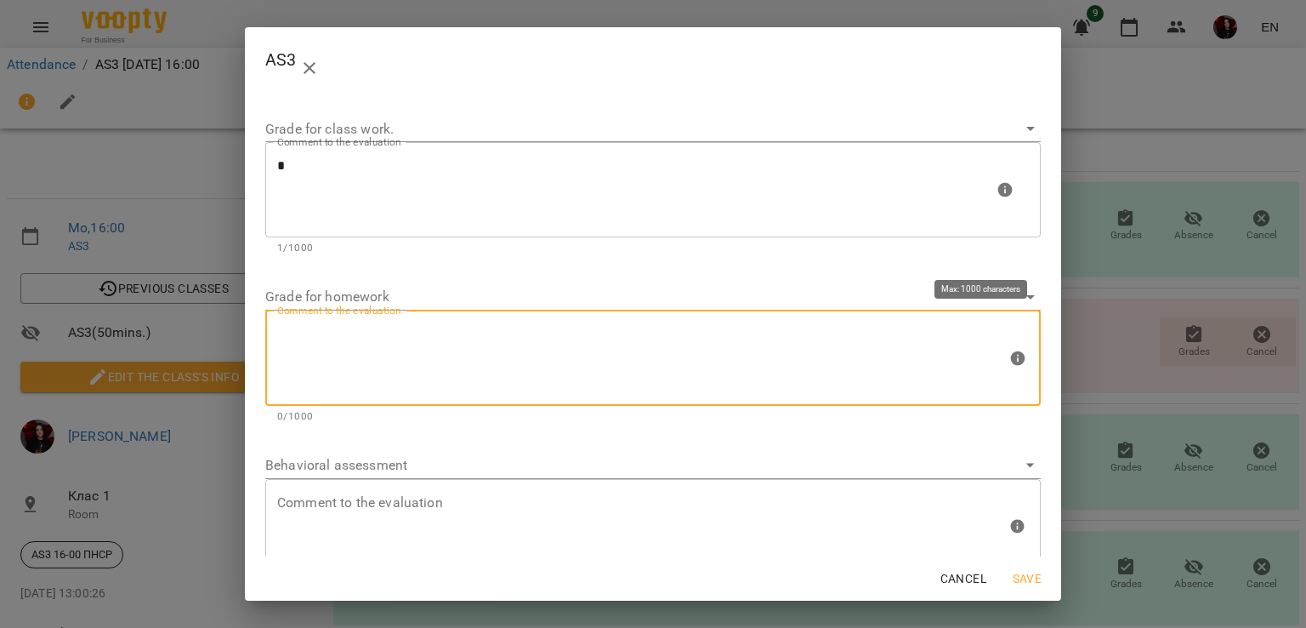
click at [493, 367] on textarea at bounding box center [642, 358] width 730 height 64
type textarea "*"
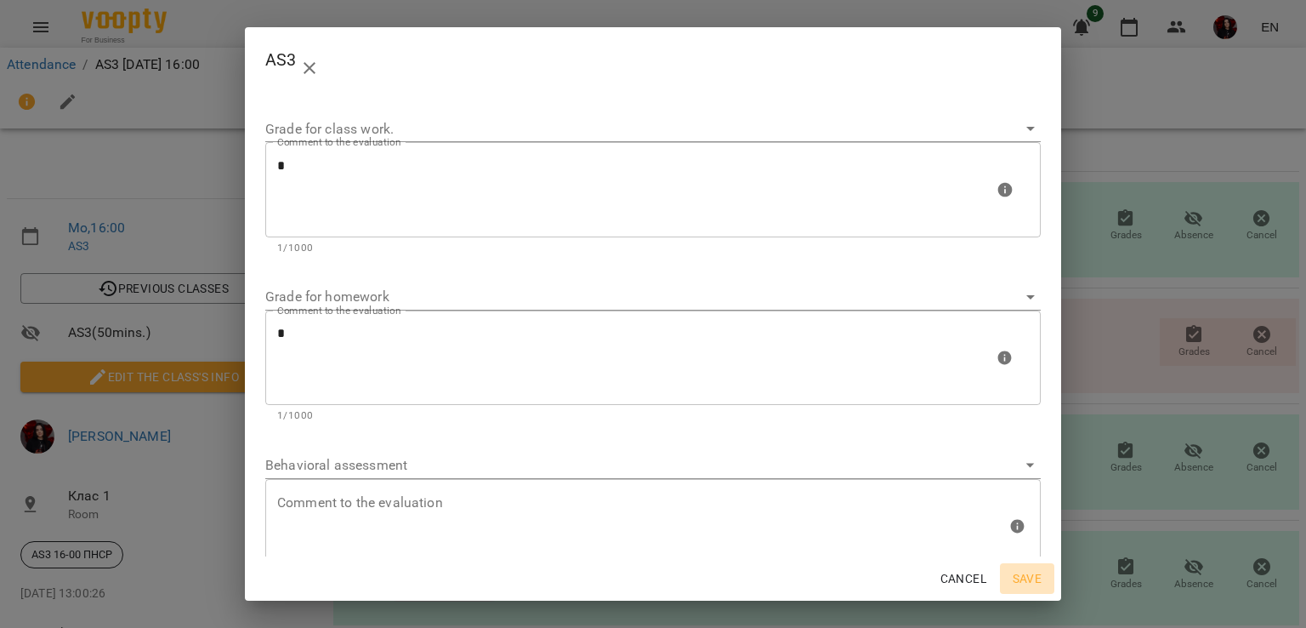
click at [1037, 585] on span "Save" at bounding box center [1027, 578] width 41 height 20
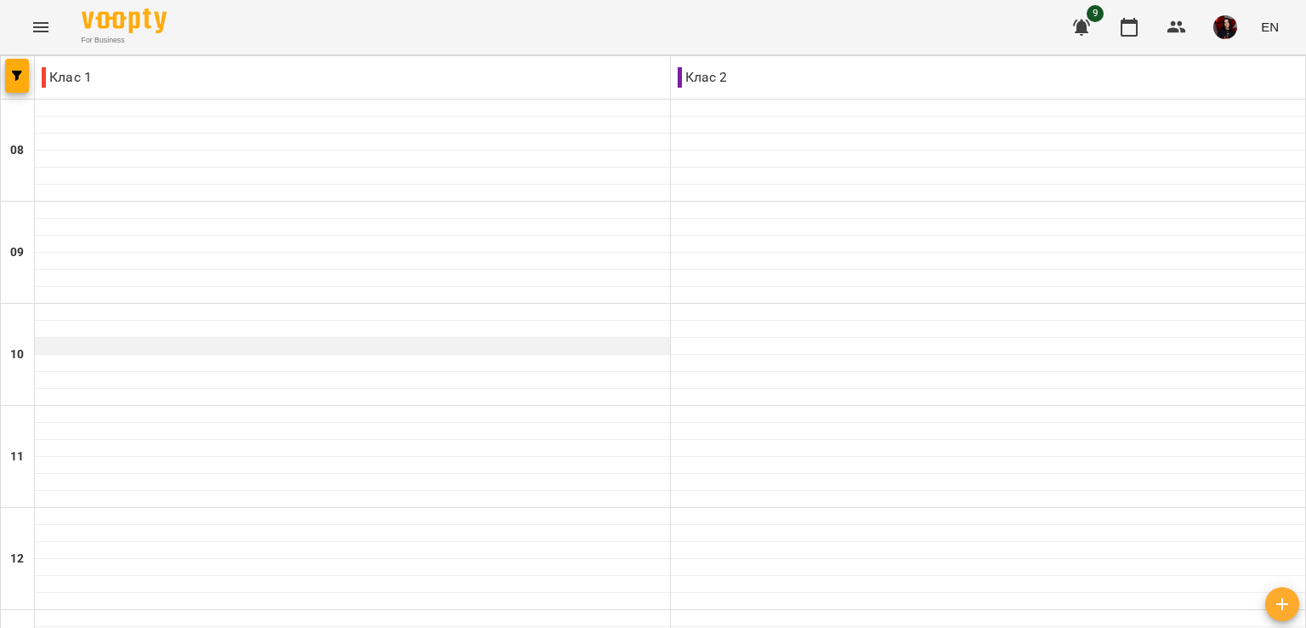
scroll to position [735, 0]
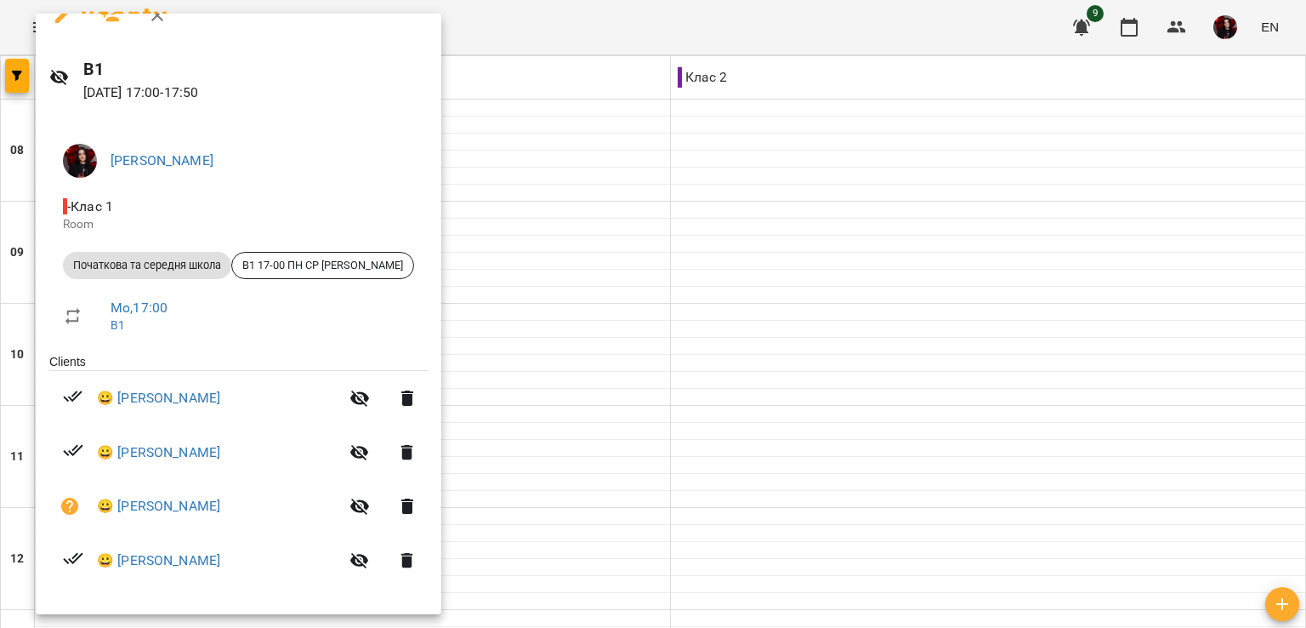
scroll to position [0, 0]
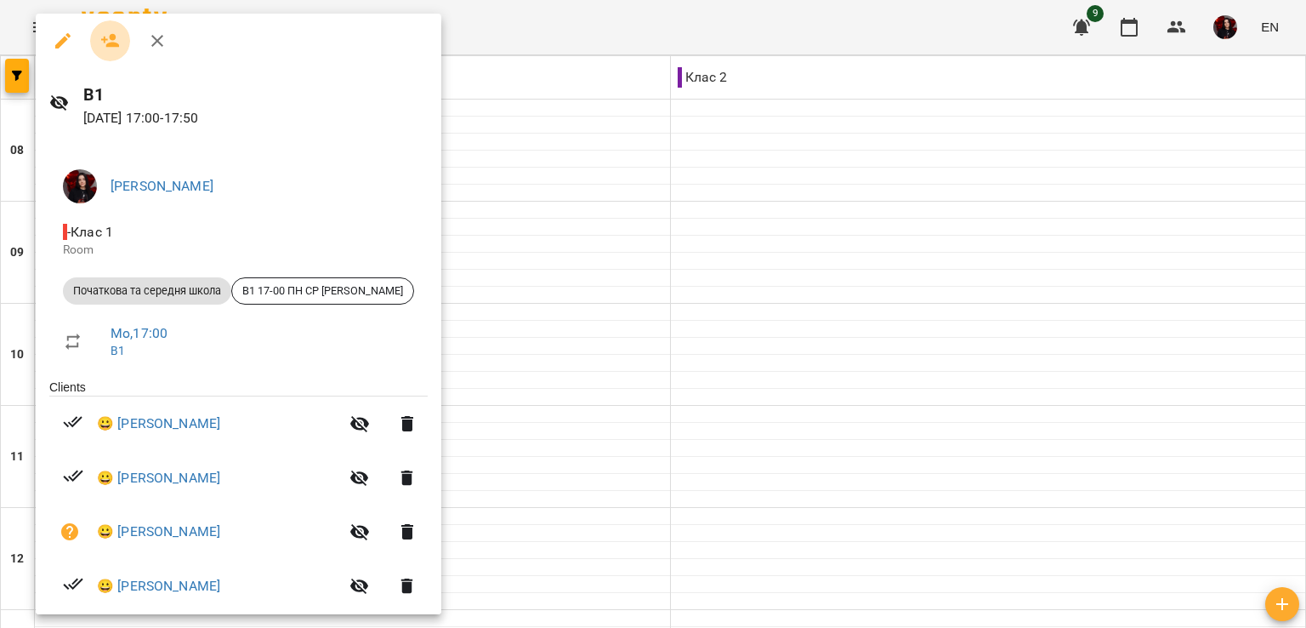
click at [111, 48] on icon "button" at bounding box center [110, 41] width 20 height 20
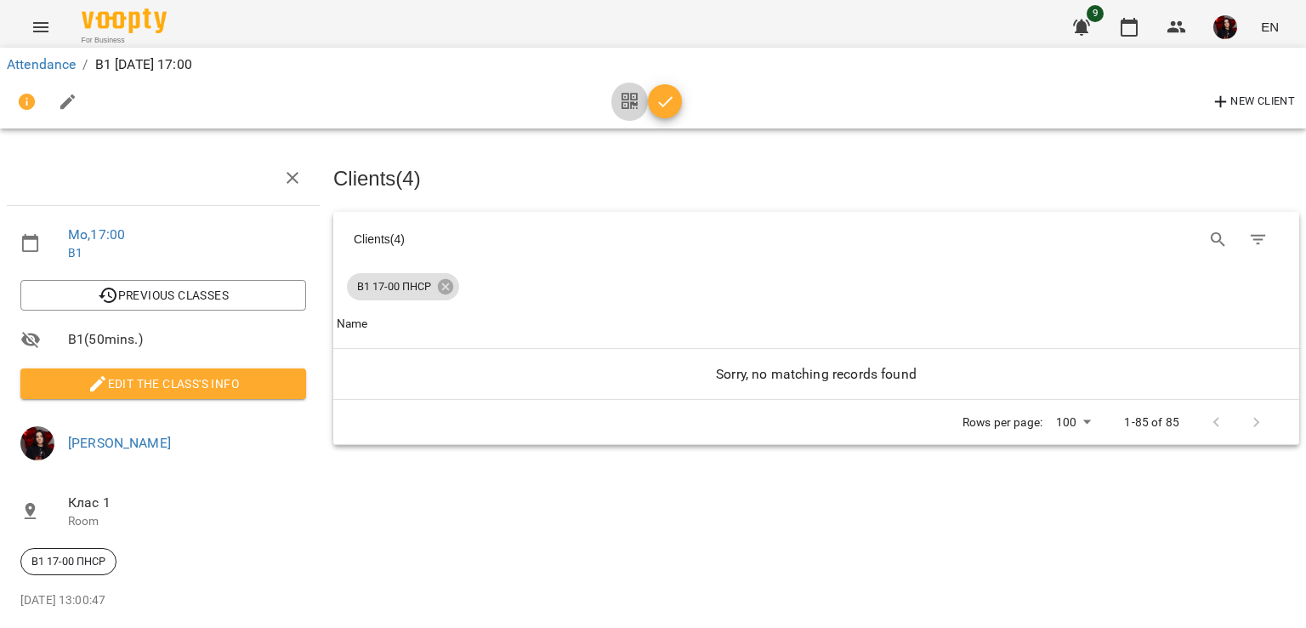
click at [626, 102] on icon "button" at bounding box center [630, 102] width 16 height 20
click at [660, 102] on icon "button" at bounding box center [666, 102] width 20 height 20
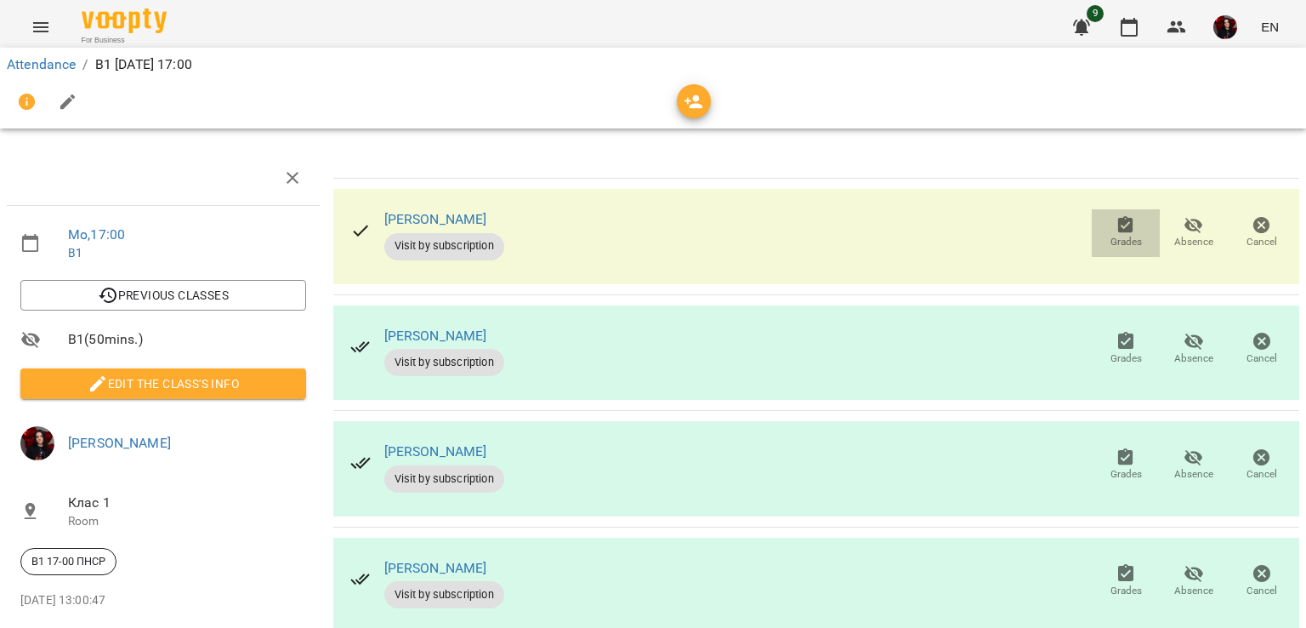
click at [1111, 239] on span "Grades" at bounding box center [1126, 242] width 31 height 14
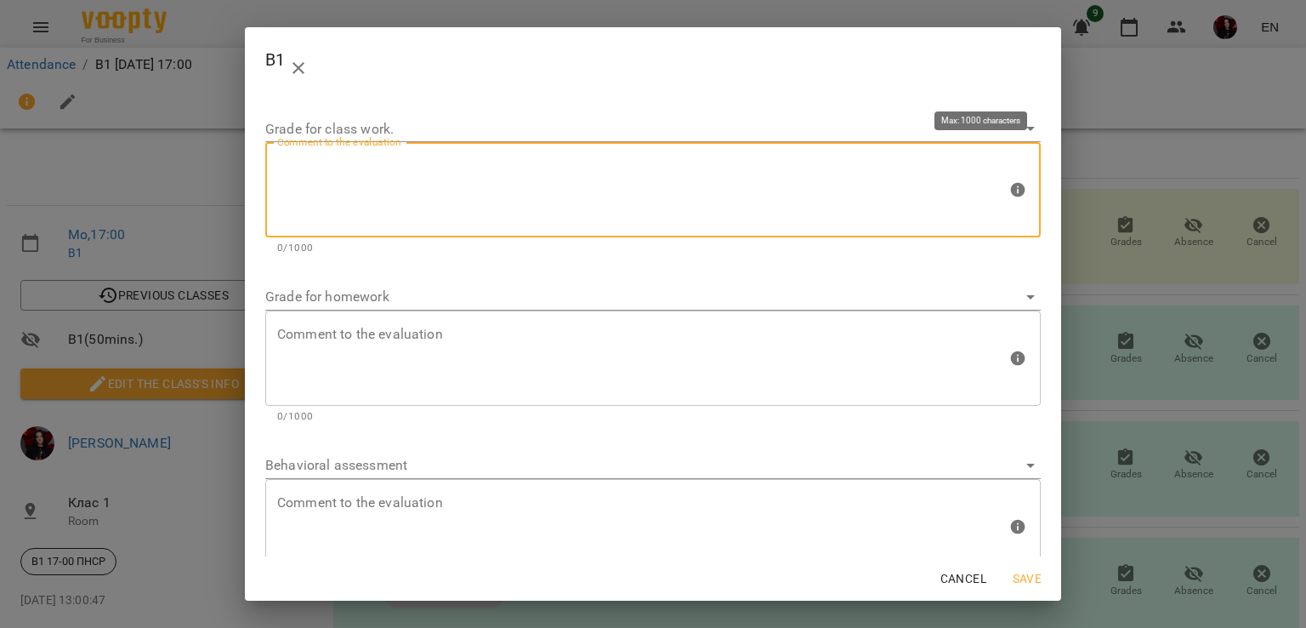
click at [572, 190] on textarea at bounding box center [642, 190] width 730 height 64
type textarea "*"
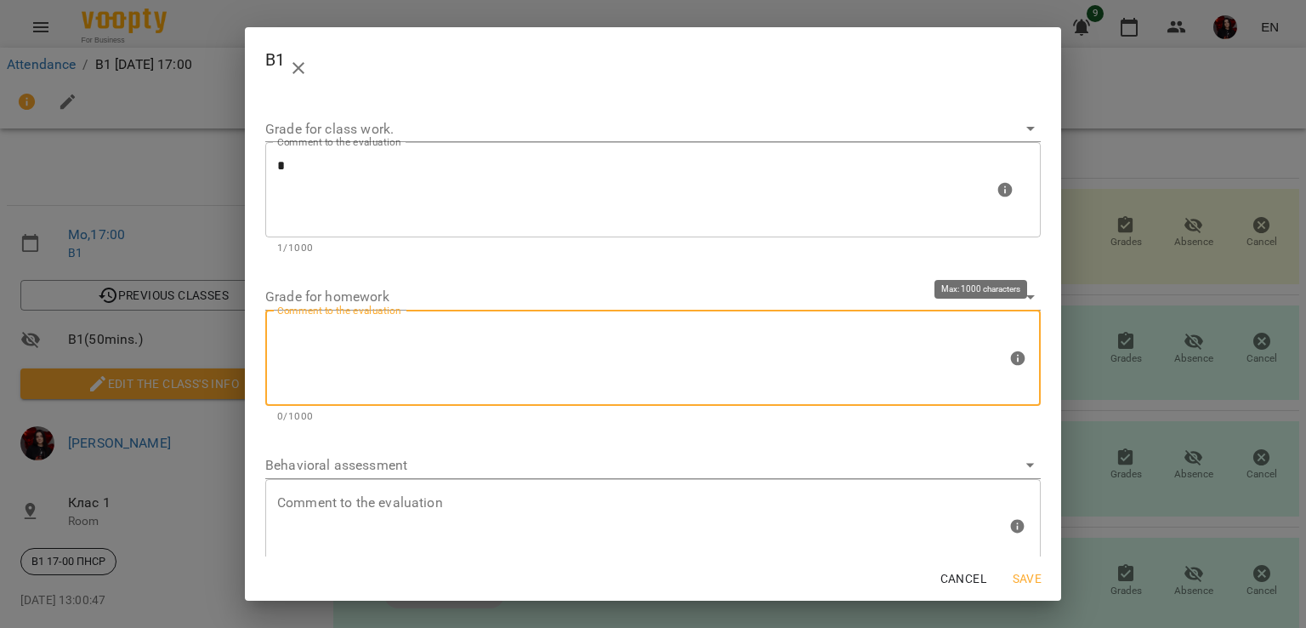
click at [535, 362] on textarea at bounding box center [642, 358] width 730 height 64
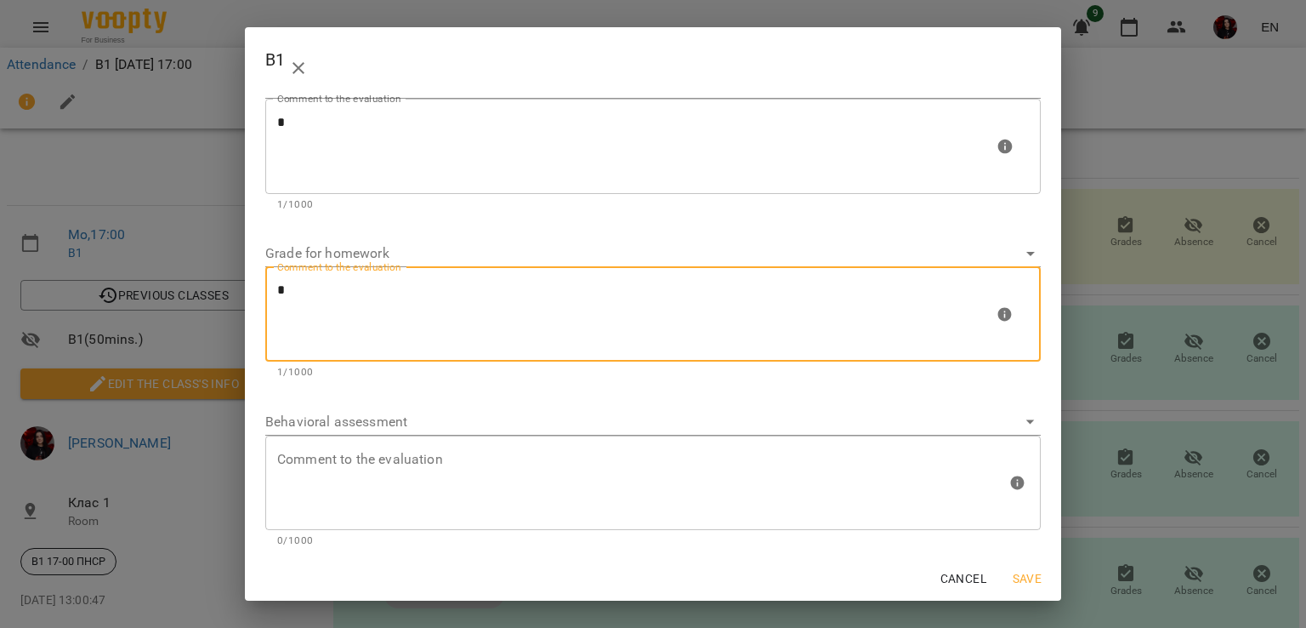
type textarea "*"
click at [1027, 585] on span "Save" at bounding box center [1027, 578] width 41 height 20
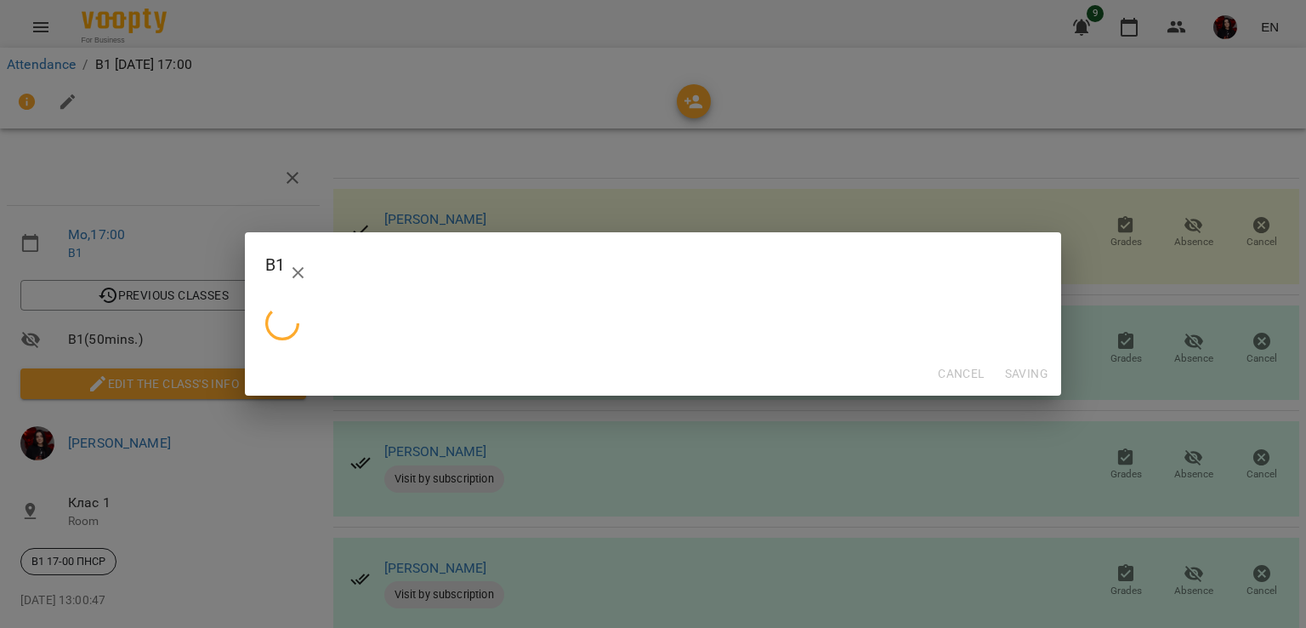
scroll to position [0, 0]
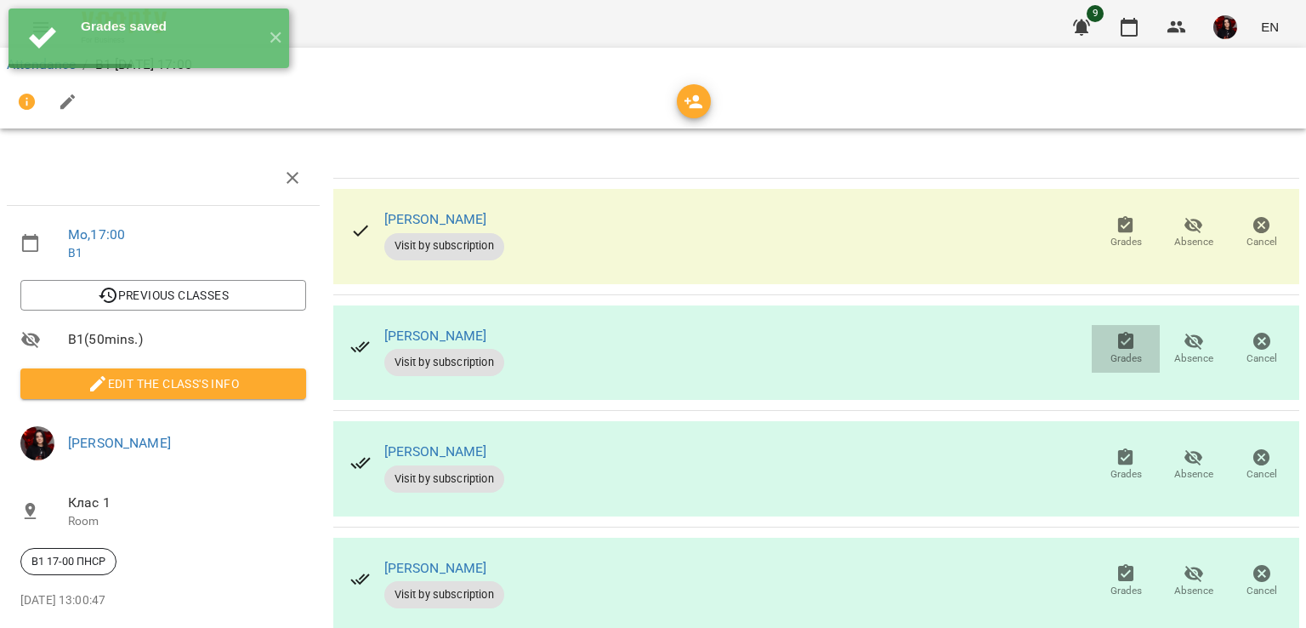
click at [1123, 348] on icon "button" at bounding box center [1126, 341] width 20 height 20
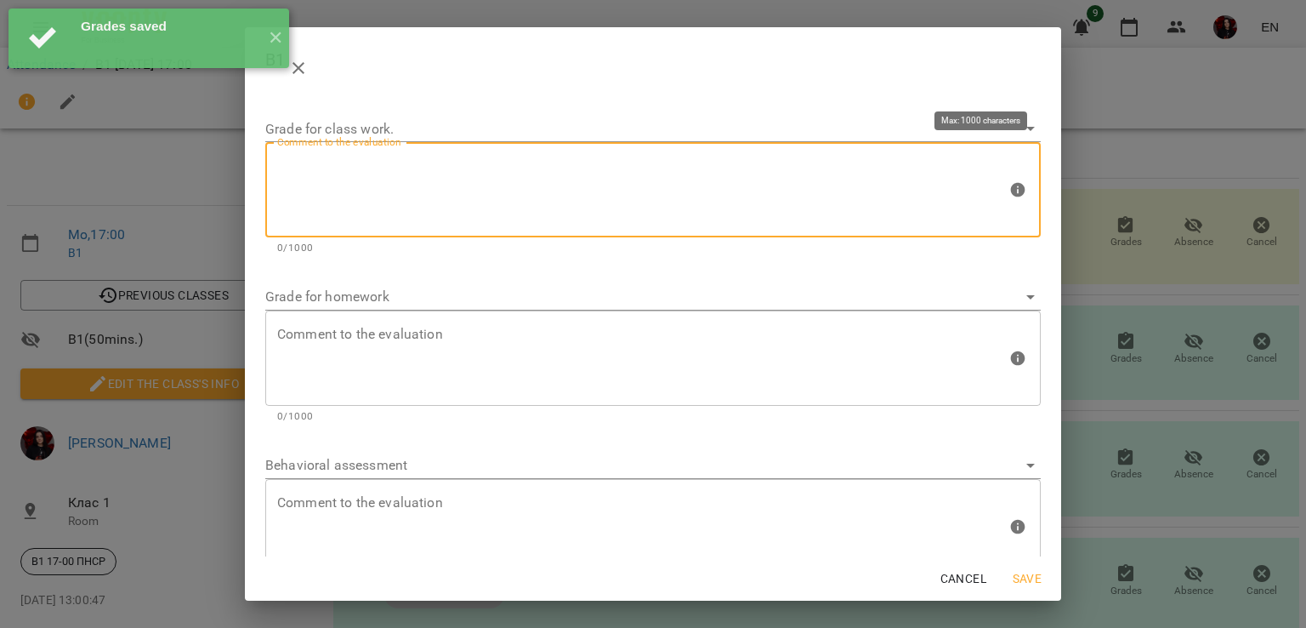
click at [672, 195] on textarea at bounding box center [642, 190] width 730 height 64
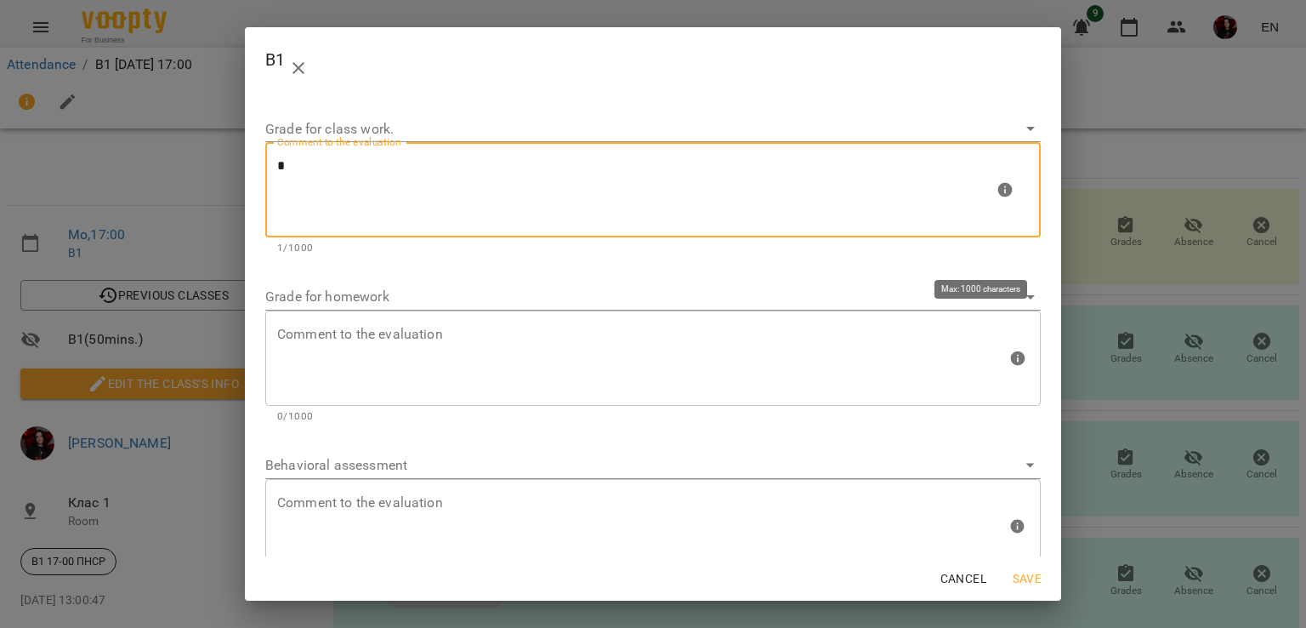
type textarea "*"
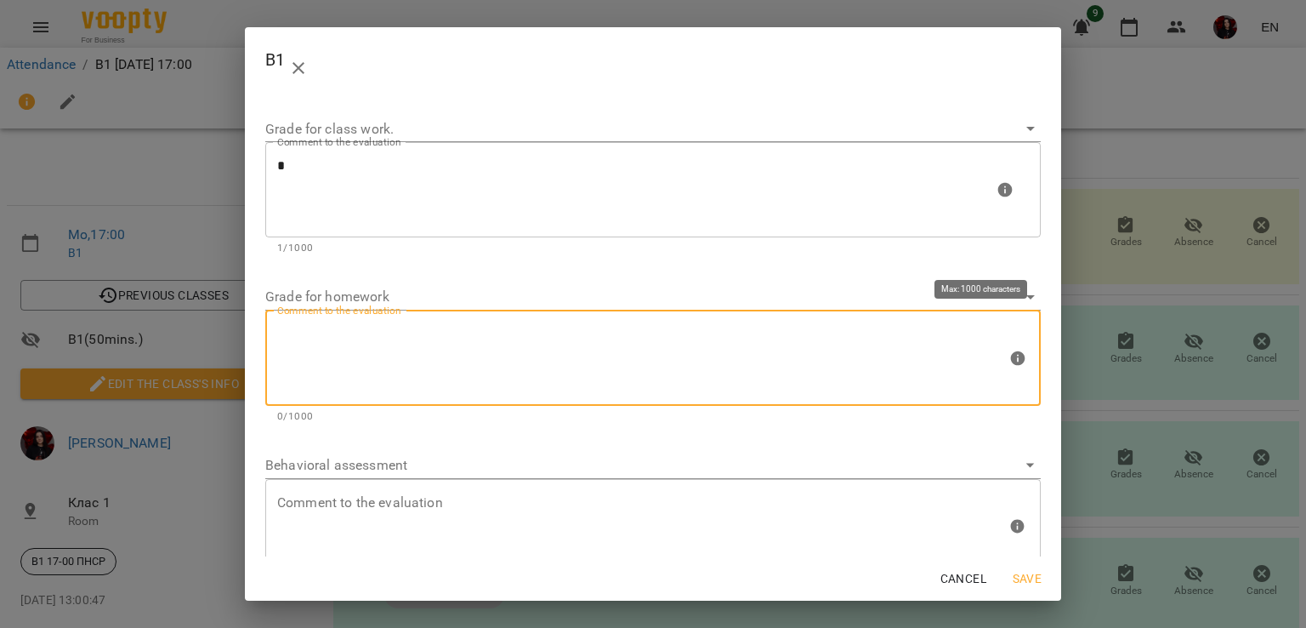
click at [693, 360] on textarea at bounding box center [642, 358] width 730 height 64
type textarea "*"
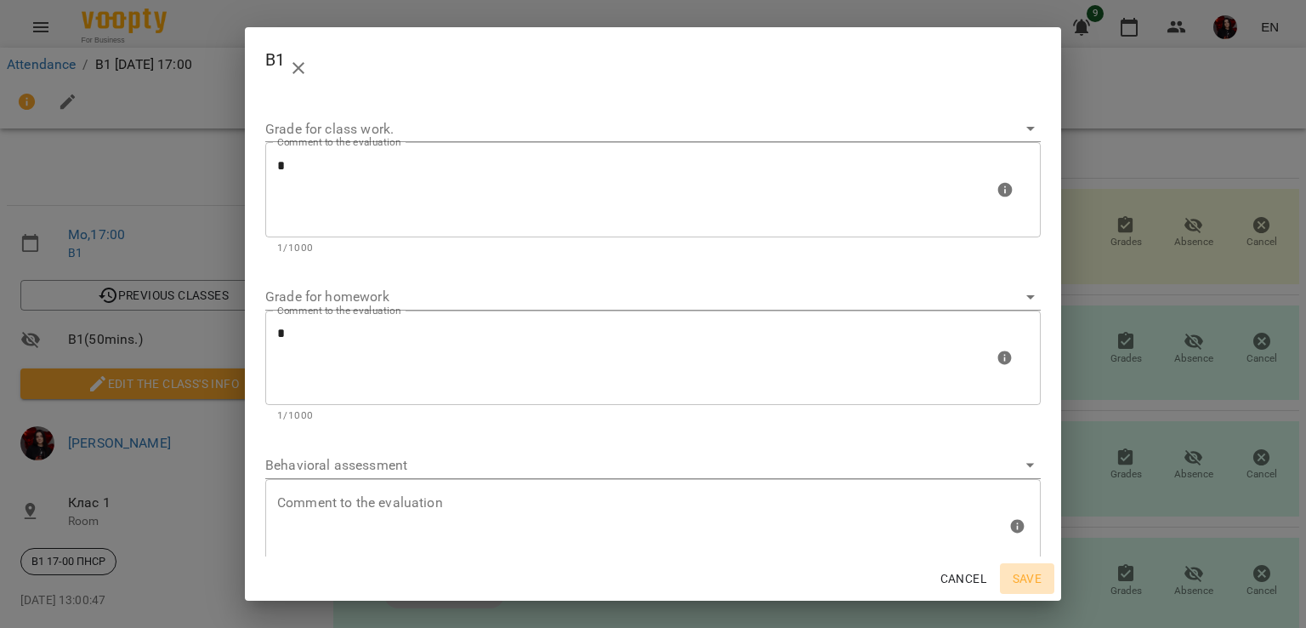
click at [1030, 583] on span "Save" at bounding box center [1027, 578] width 41 height 20
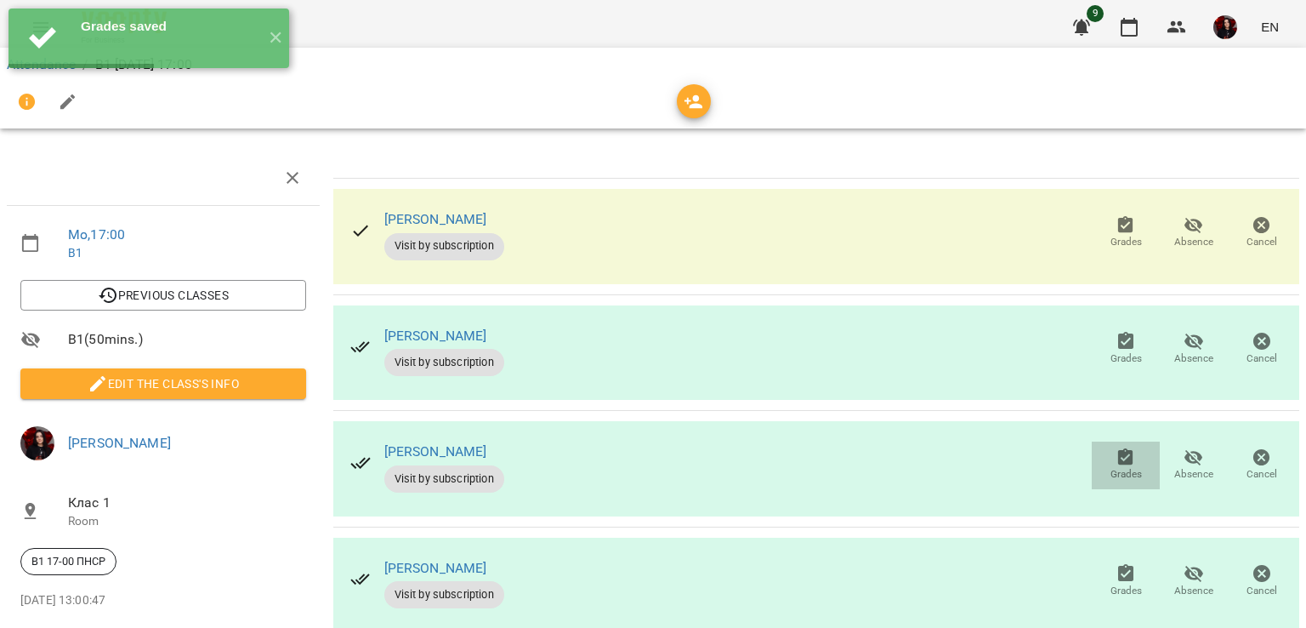
click at [1112, 477] on span "Grades" at bounding box center [1126, 474] width 31 height 14
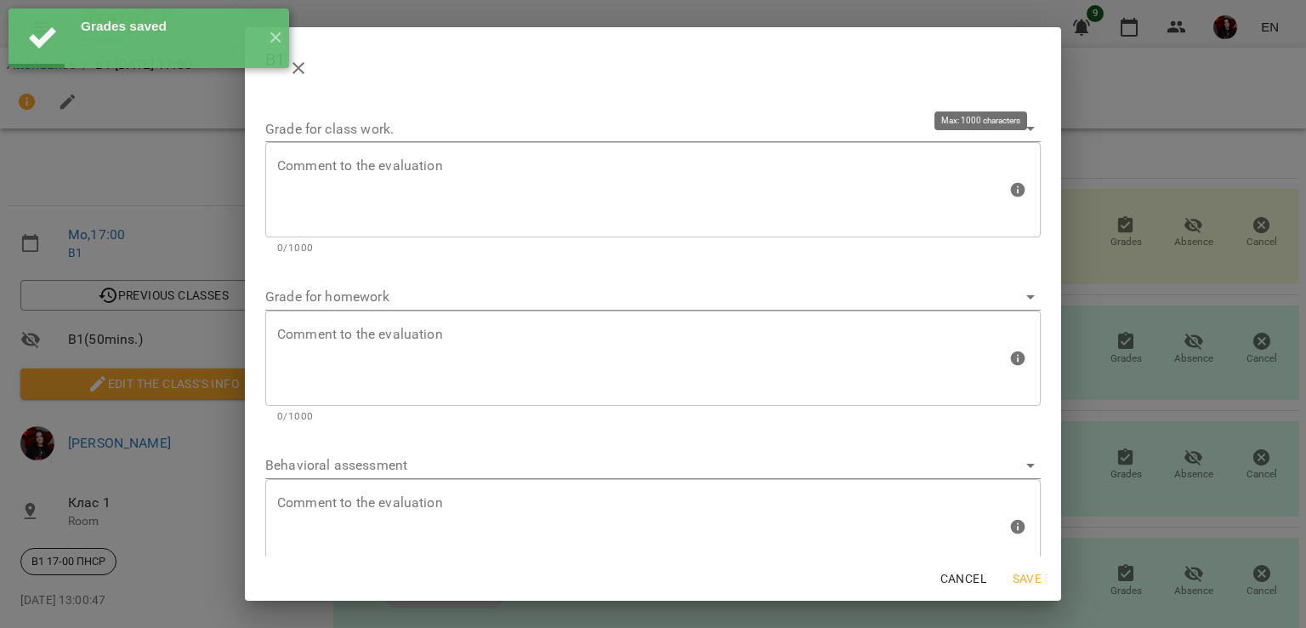
click at [402, 172] on textarea at bounding box center [642, 190] width 730 height 64
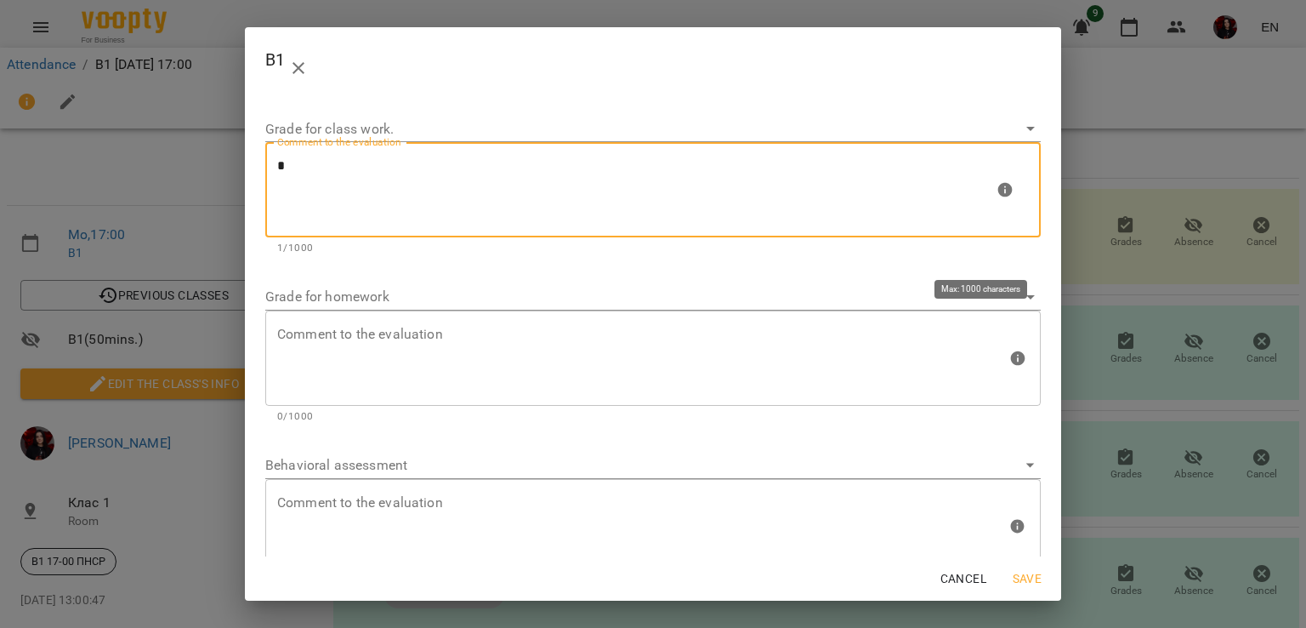
type textarea "*"
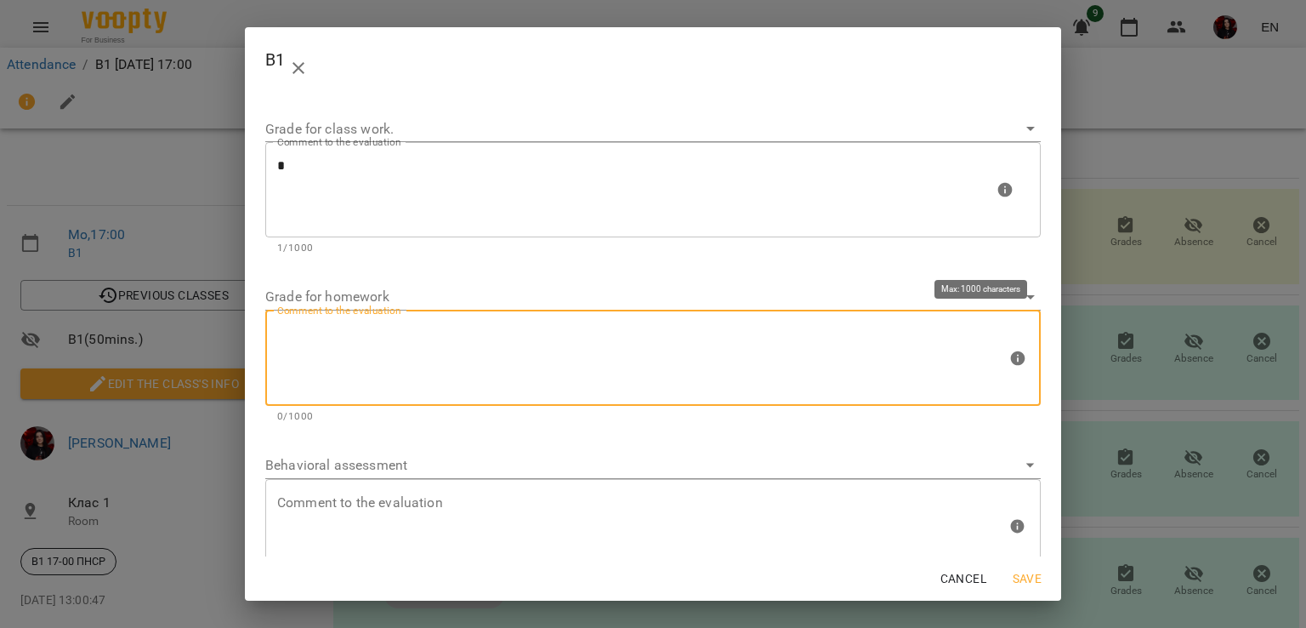
click at [548, 338] on textarea at bounding box center [642, 358] width 730 height 64
type textarea "*"
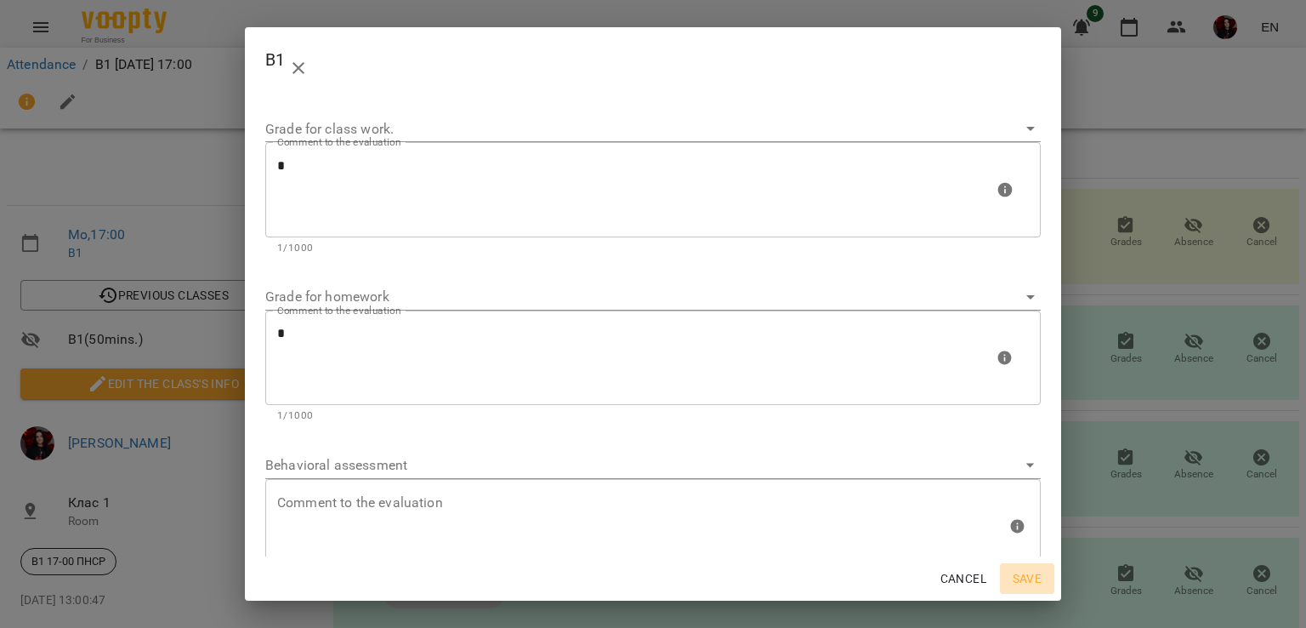
click at [1017, 577] on span "Save" at bounding box center [1027, 578] width 41 height 20
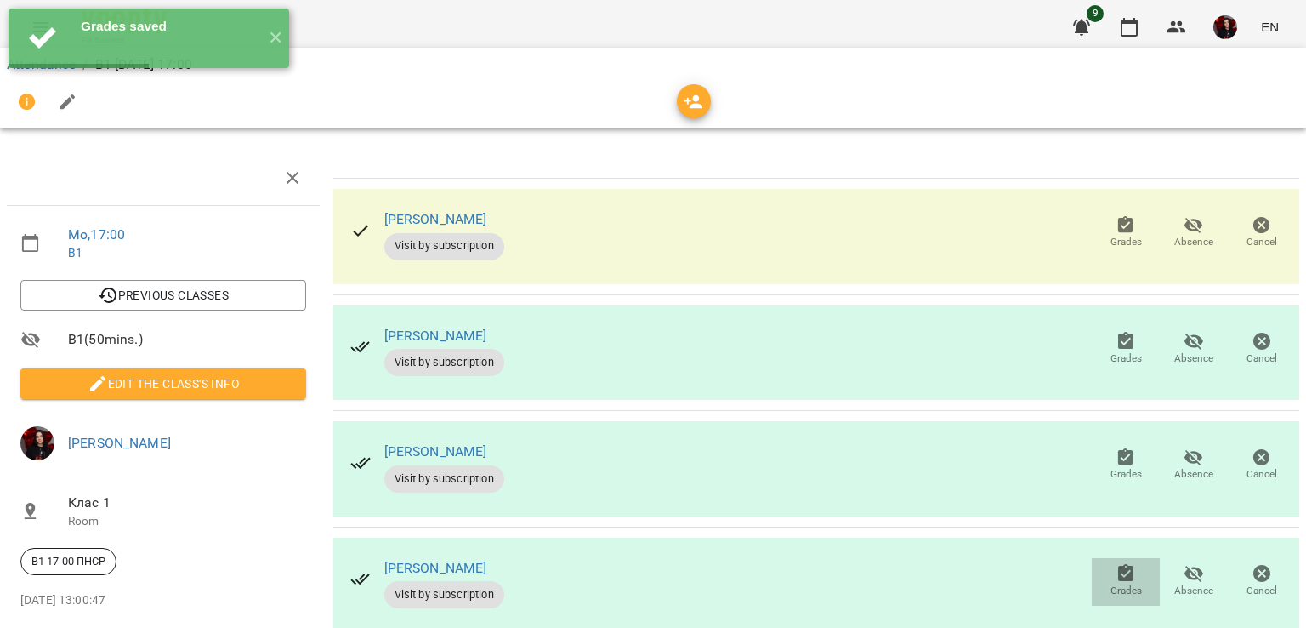
click at [1116, 572] on icon "button" at bounding box center [1126, 573] width 20 height 20
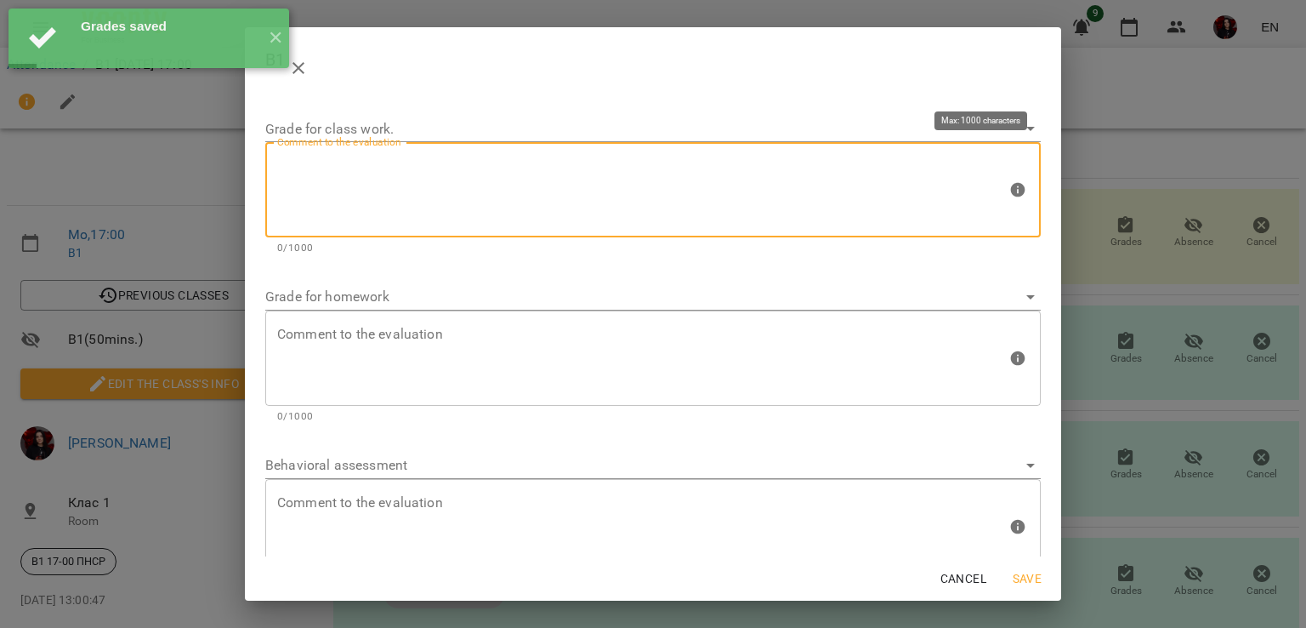
click at [430, 159] on textarea at bounding box center [642, 190] width 730 height 64
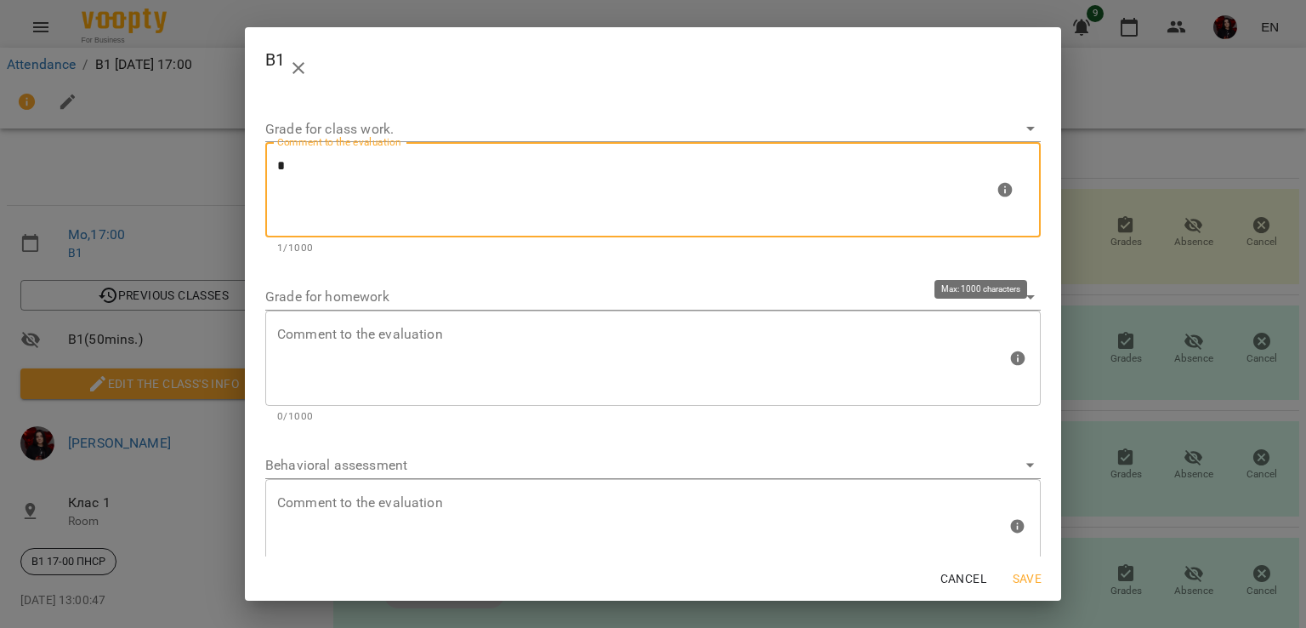
type textarea "*"
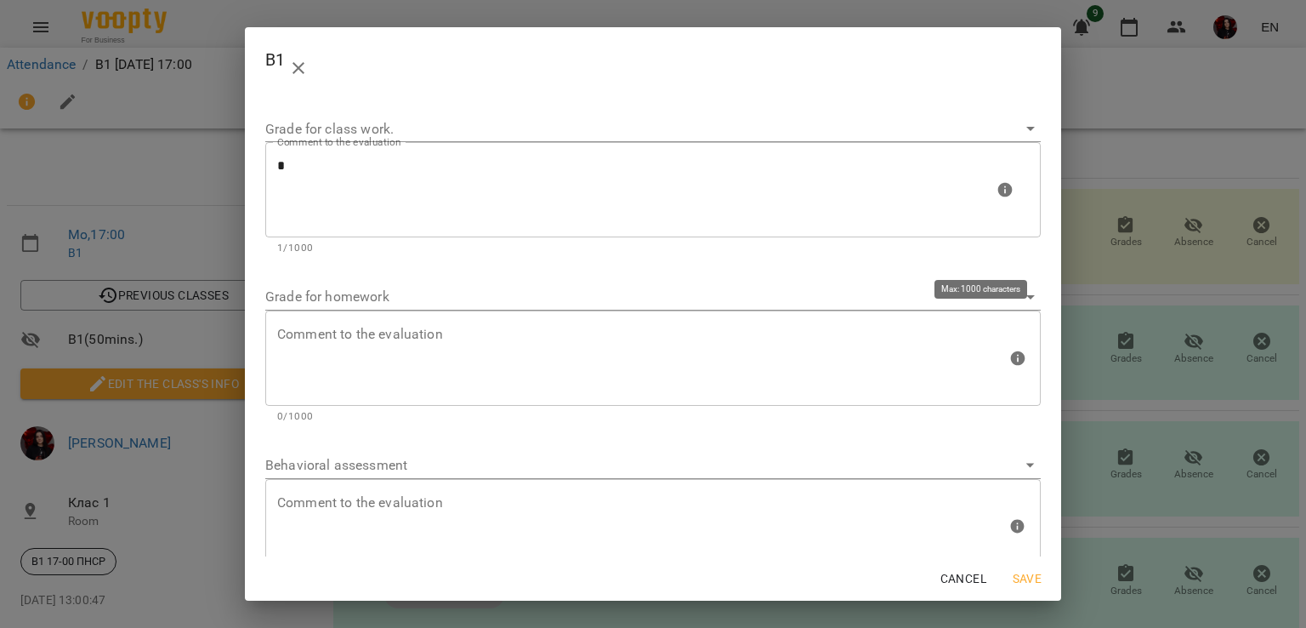
click at [466, 325] on div "Comment to the evaluation" at bounding box center [653, 357] width 776 height 95
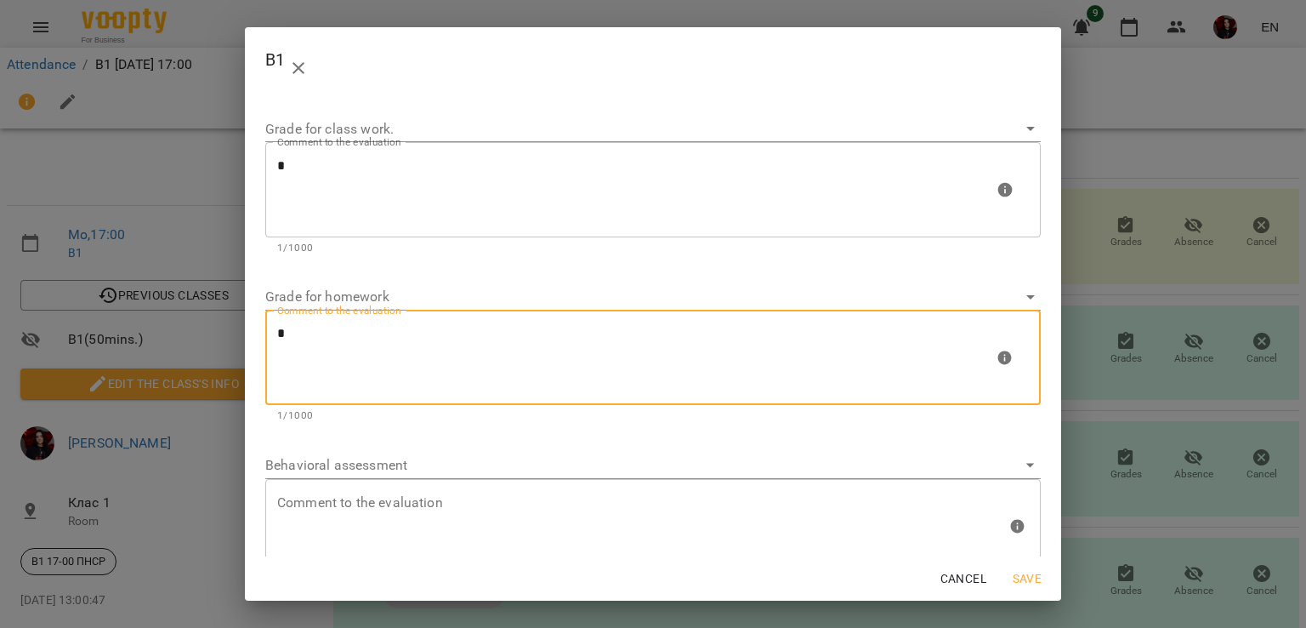
type textarea "*"
click at [1020, 582] on span "Save" at bounding box center [1027, 578] width 41 height 20
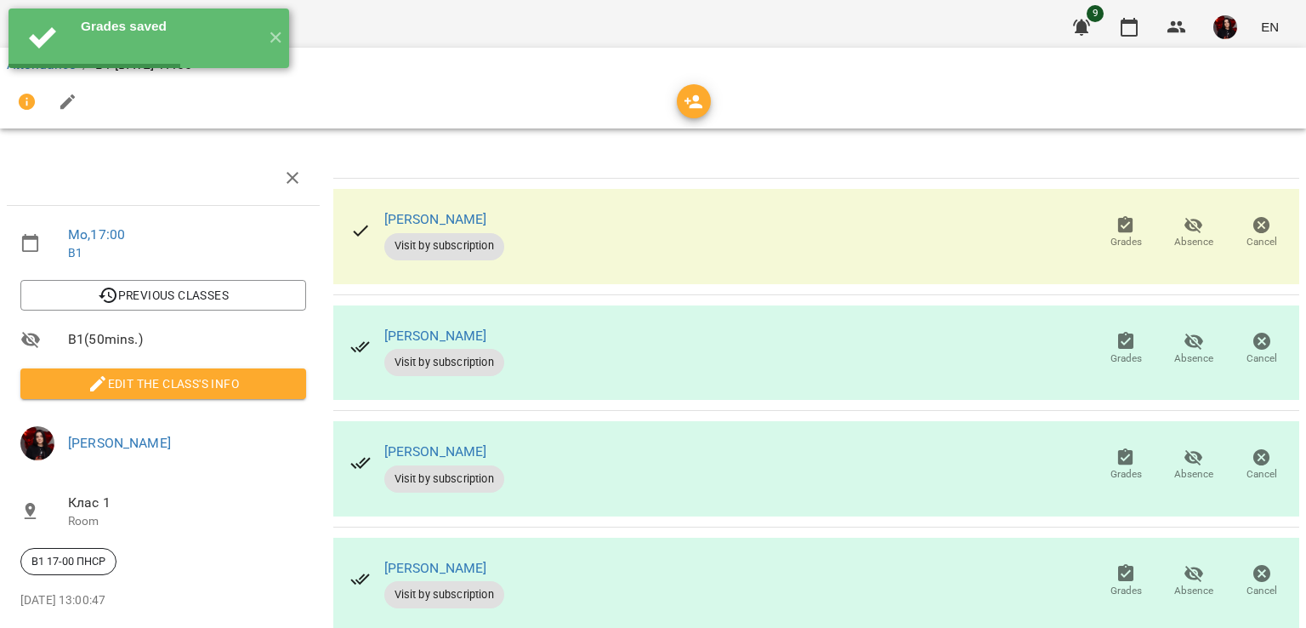
scroll to position [68, 0]
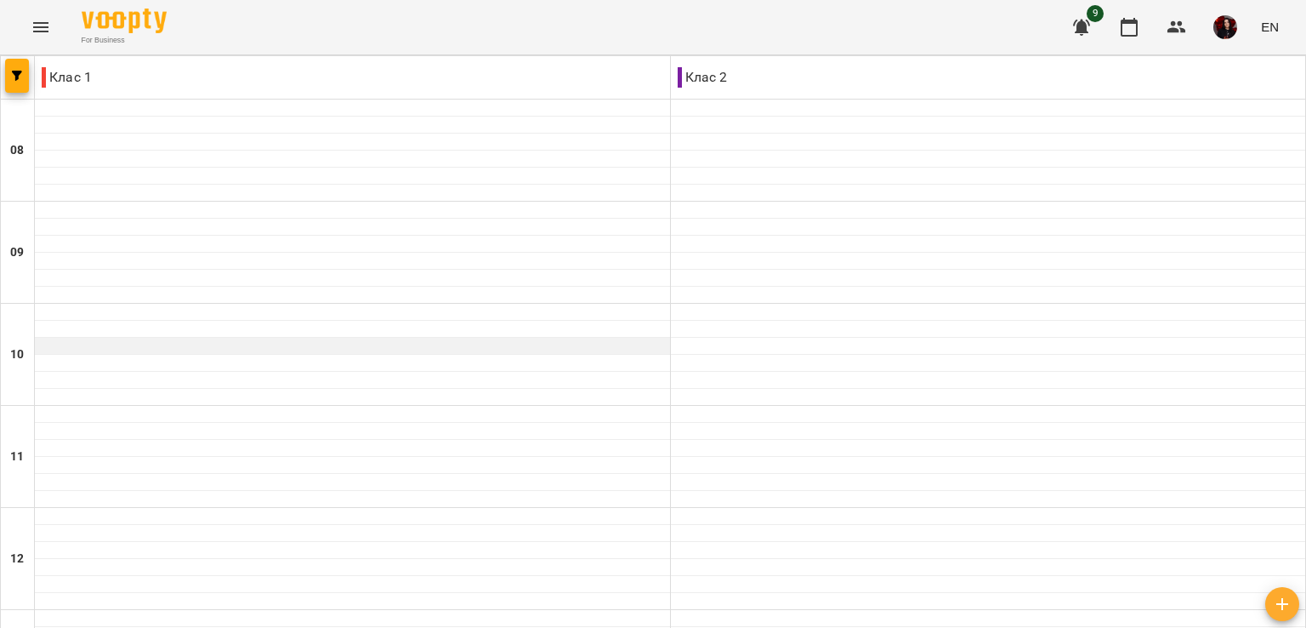
scroll to position [810, 0]
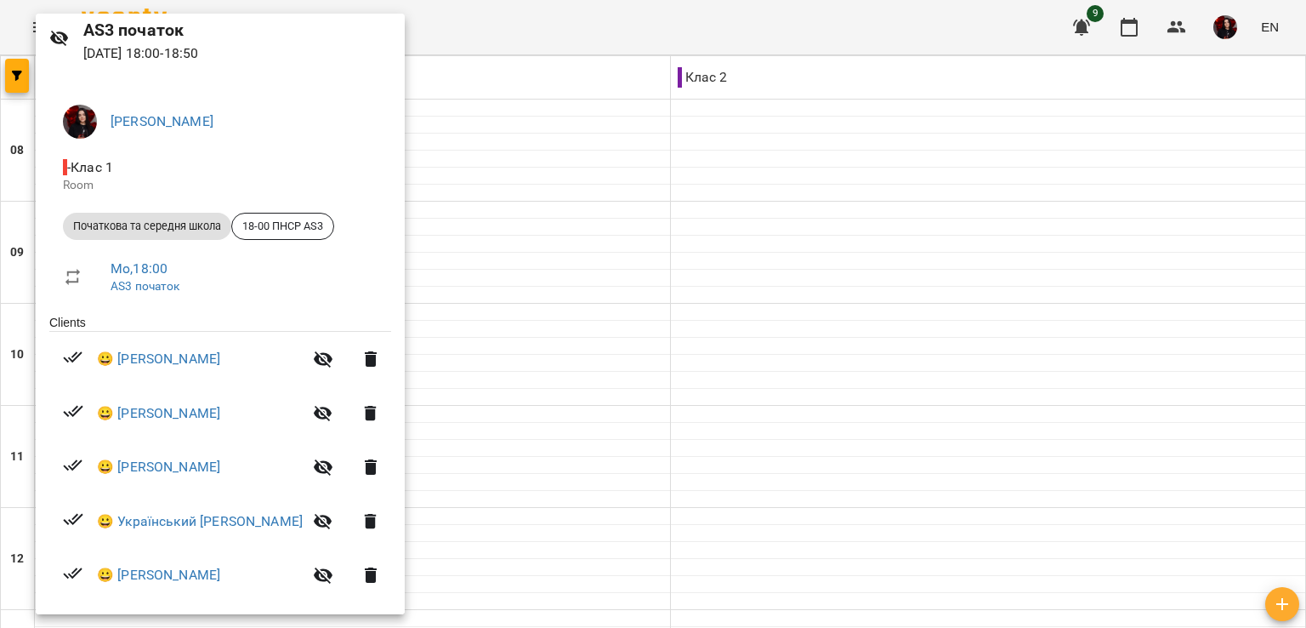
scroll to position [0, 0]
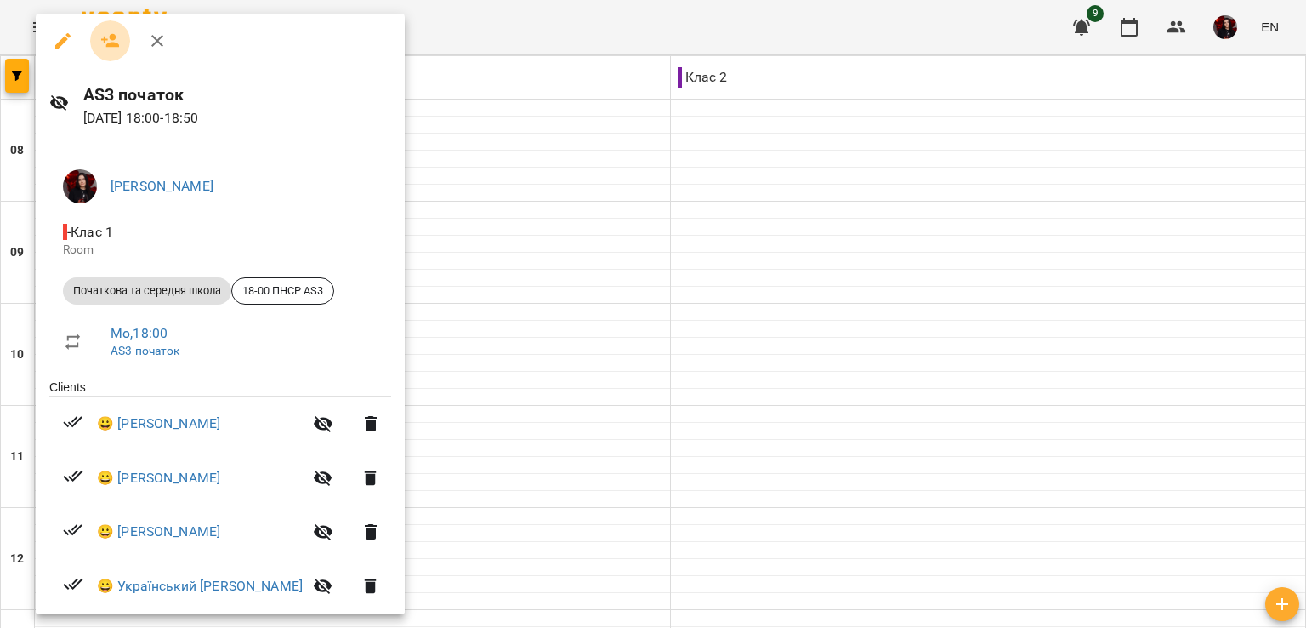
click at [109, 42] on icon "button" at bounding box center [110, 41] width 20 height 20
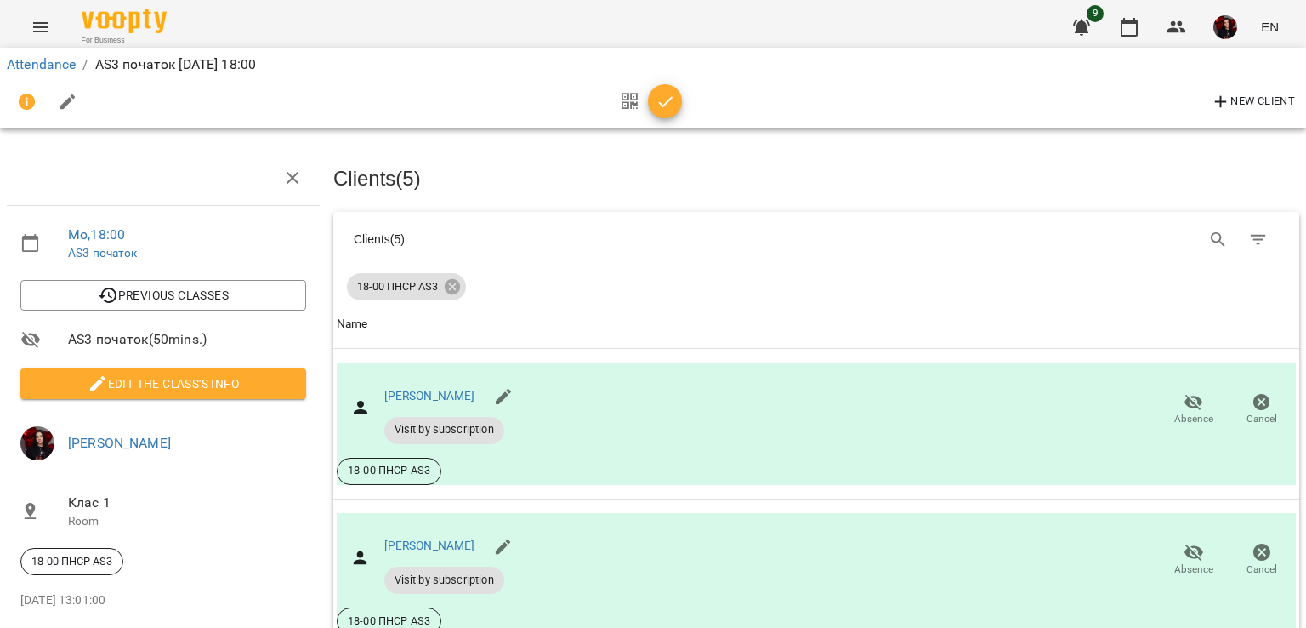
click at [66, 109] on icon "button" at bounding box center [68, 102] width 20 height 20
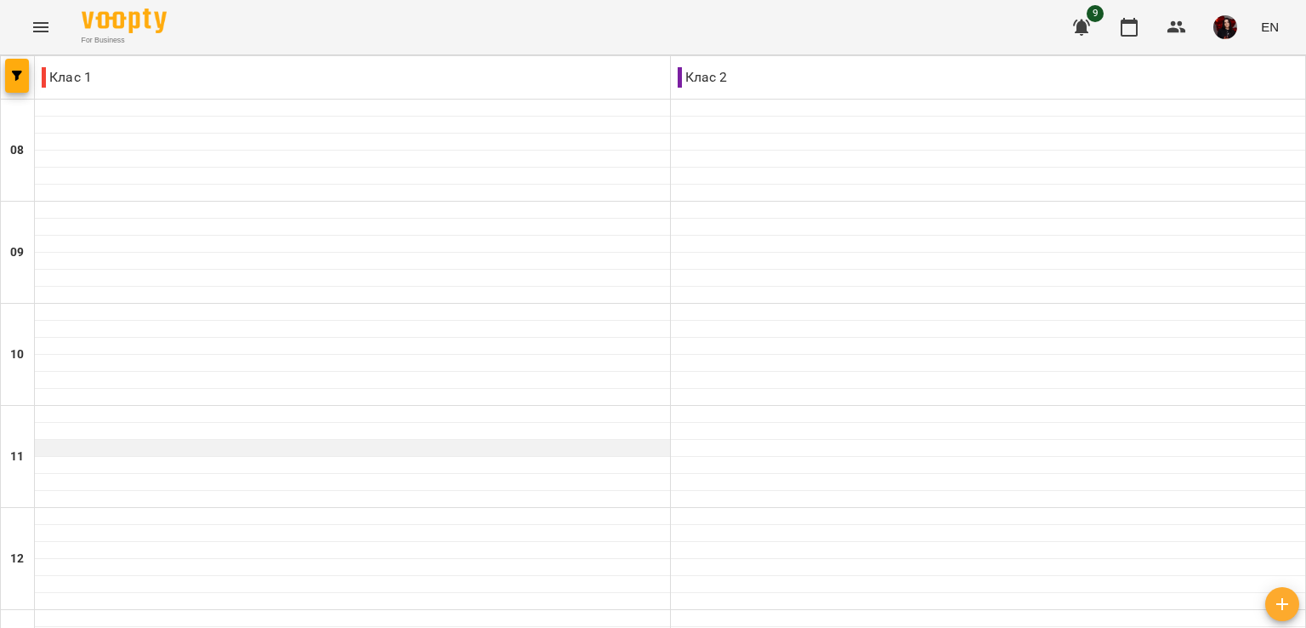
scroll to position [810, 0]
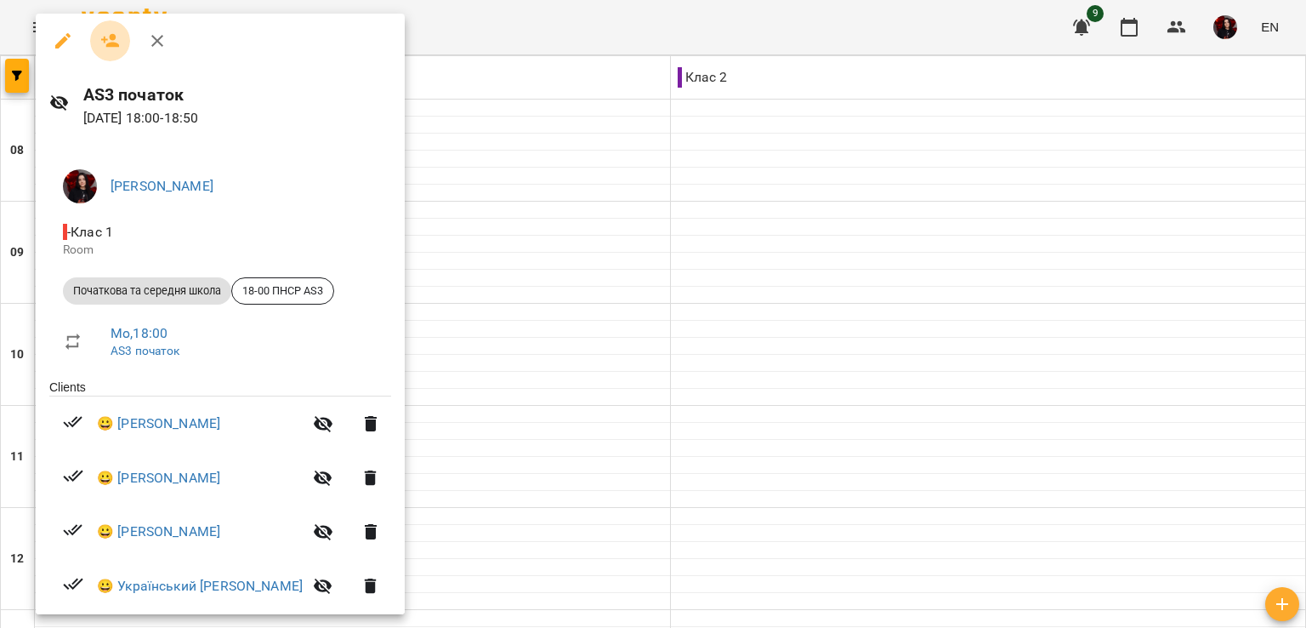
click at [106, 44] on icon "button" at bounding box center [110, 41] width 19 height 14
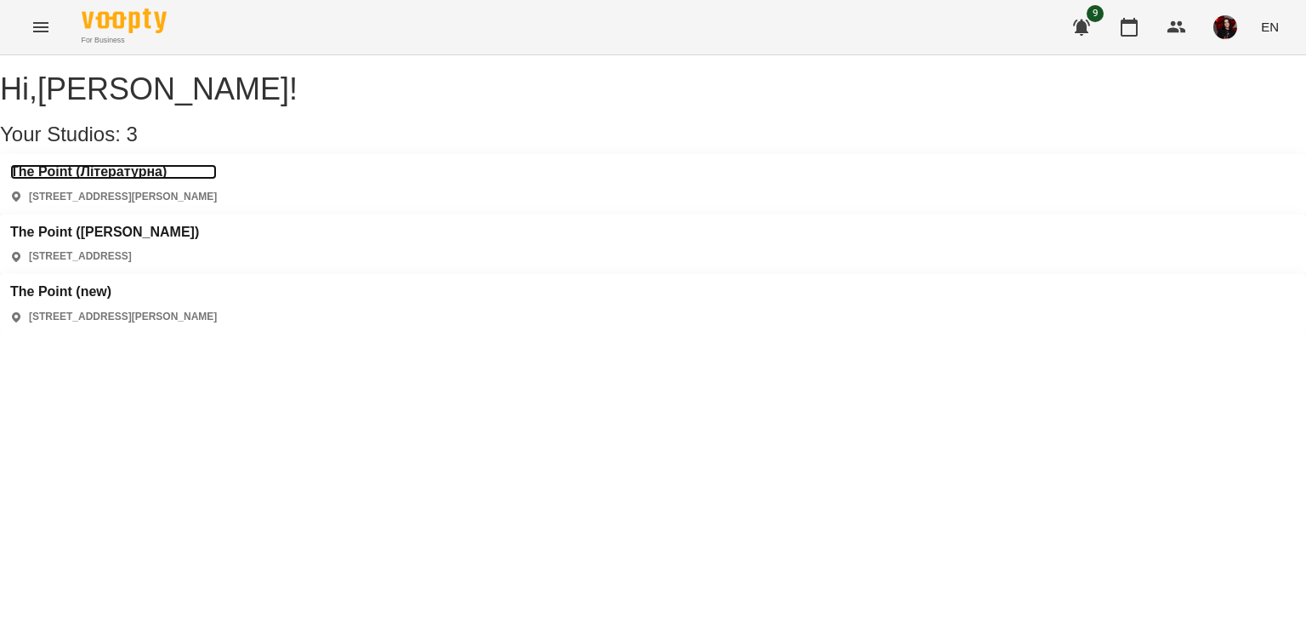
click at [112, 179] on h3 "The Point (Літературна)" at bounding box center [113, 171] width 207 height 15
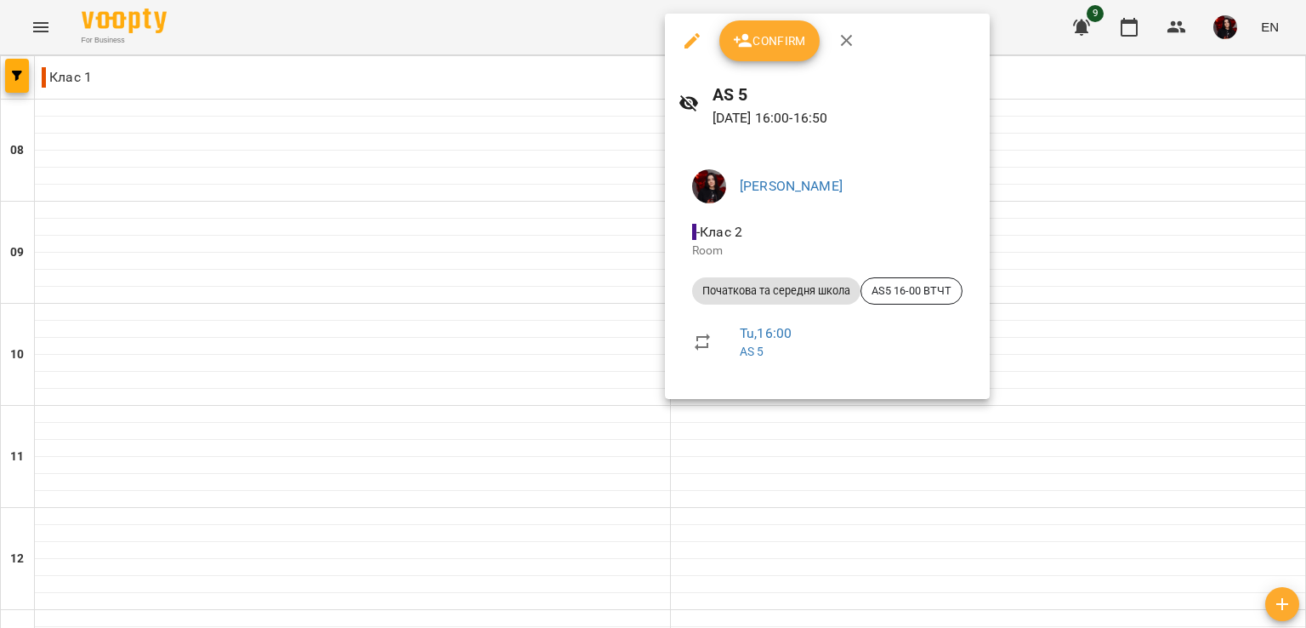
click at [855, 44] on icon "button" at bounding box center [847, 41] width 20 height 20
